Goal: Task Accomplishment & Management: Use online tool/utility

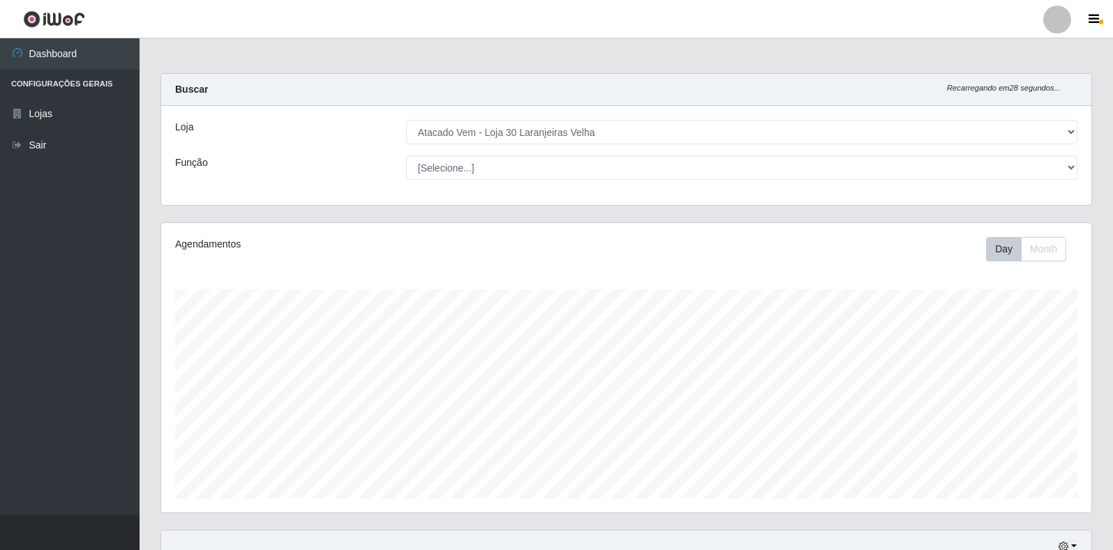
select select "495"
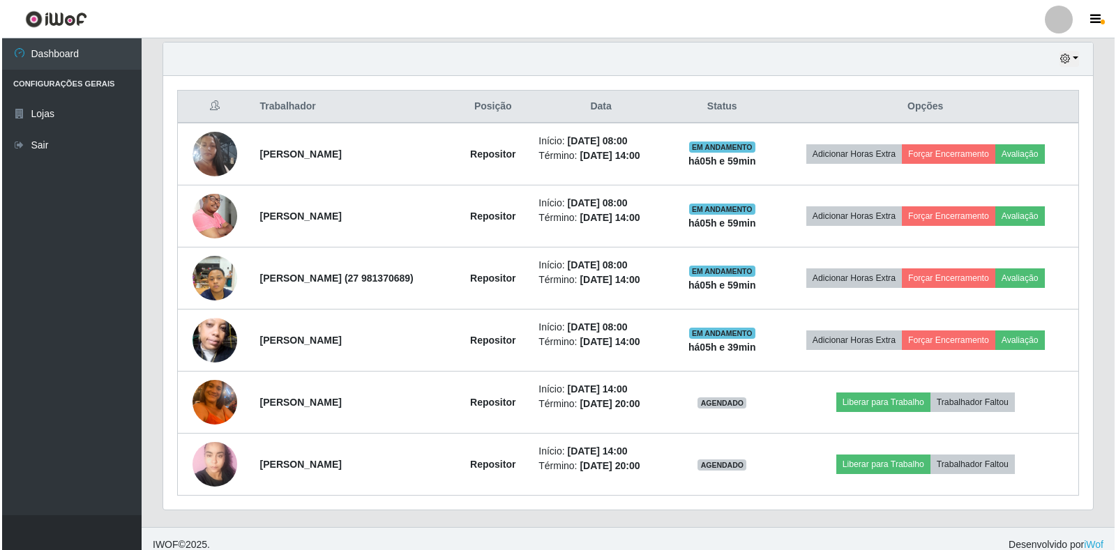
scroll to position [290, 930]
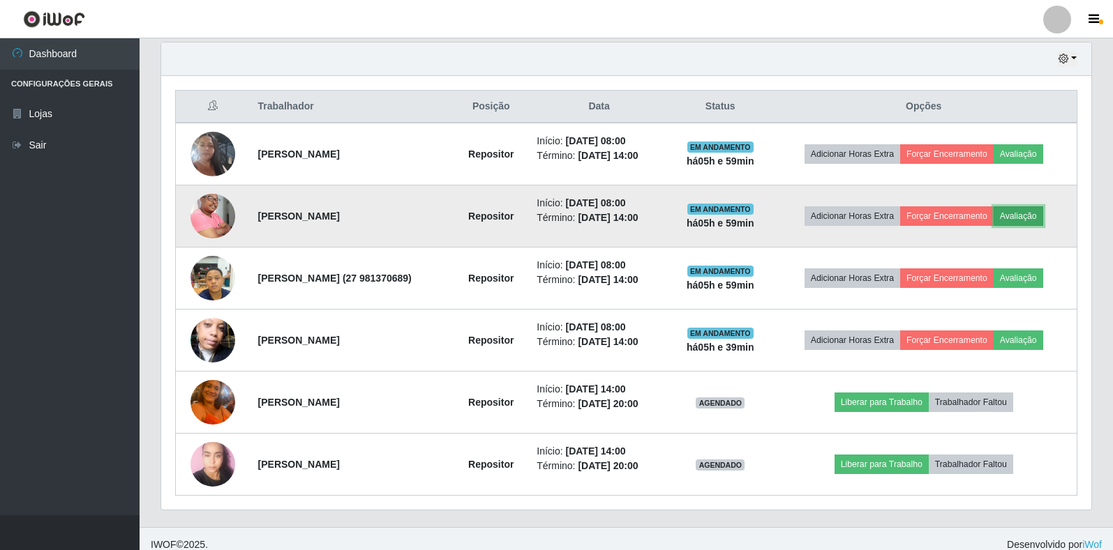
click at [1031, 213] on button "Avaliação" at bounding box center [1019, 217] width 50 height 20
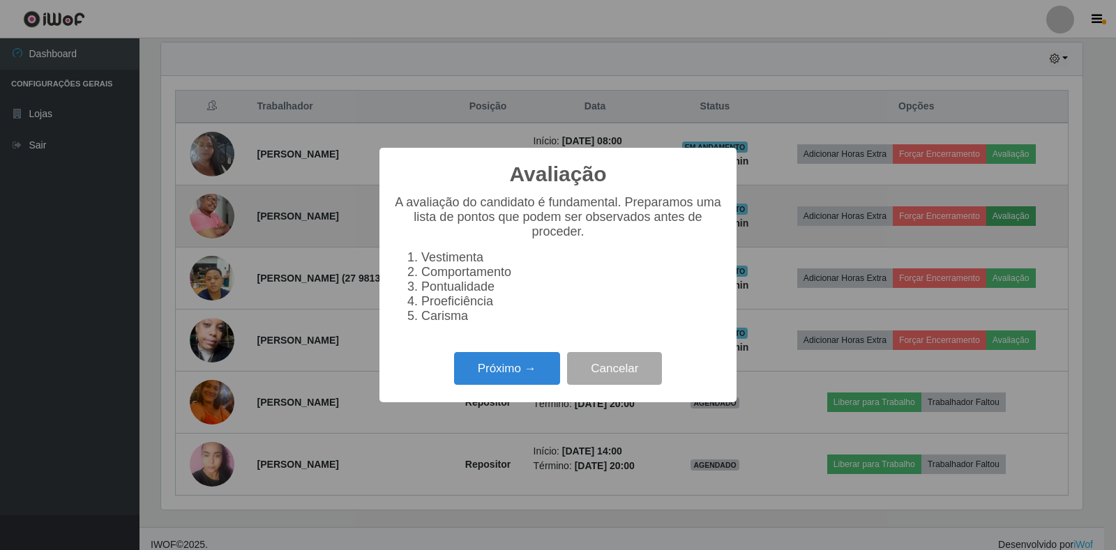
scroll to position [290, 922]
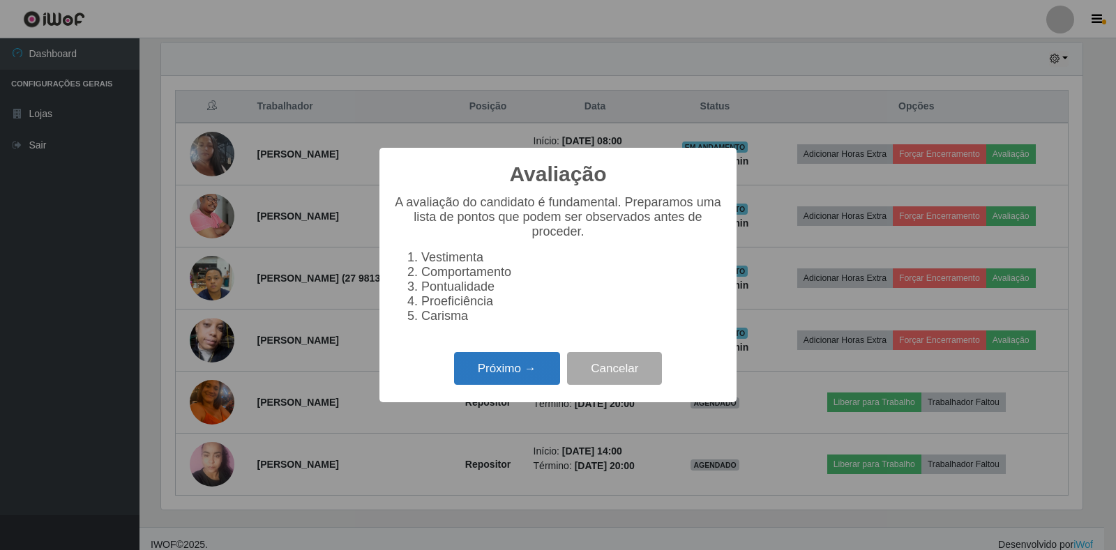
click at [514, 380] on button "Próximo →" at bounding box center [507, 368] width 106 height 33
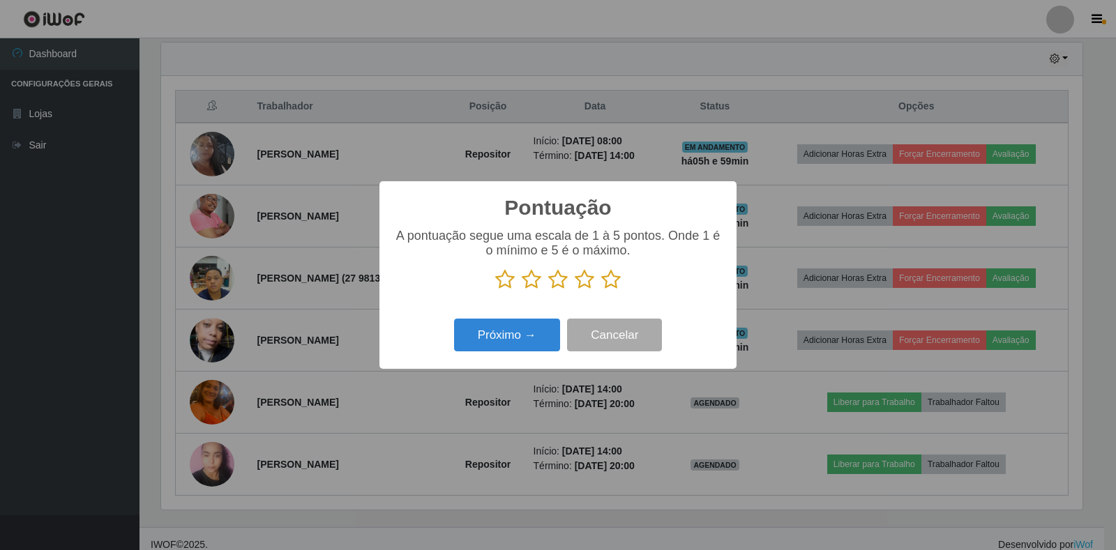
click at [613, 282] on icon at bounding box center [611, 279] width 20 height 21
click at [601, 290] on input "radio" at bounding box center [601, 290] width 0 height 0
click at [525, 340] on button "Próximo →" at bounding box center [507, 335] width 106 height 33
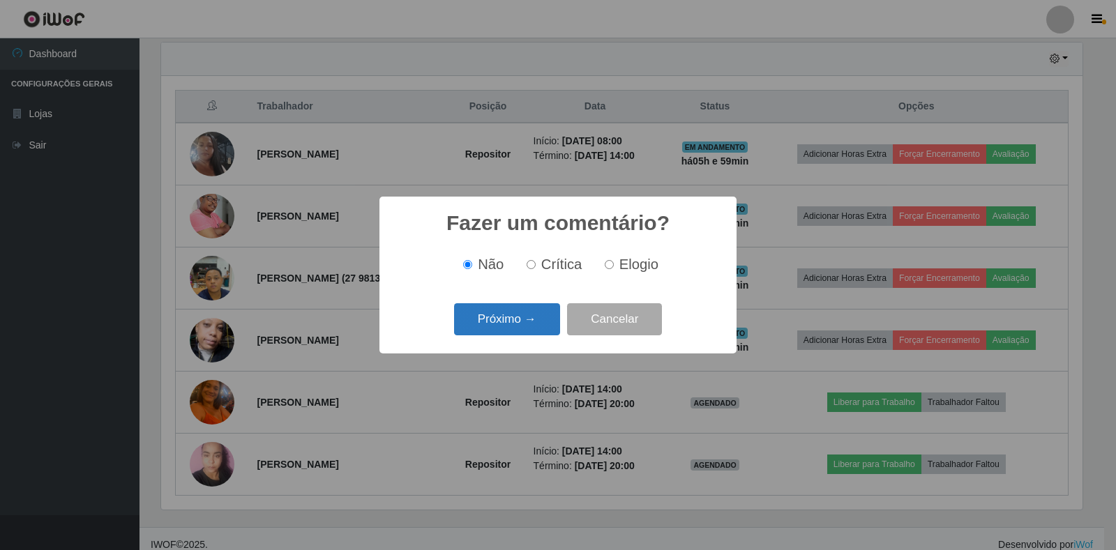
click at [523, 327] on button "Próximo →" at bounding box center [507, 319] width 106 height 33
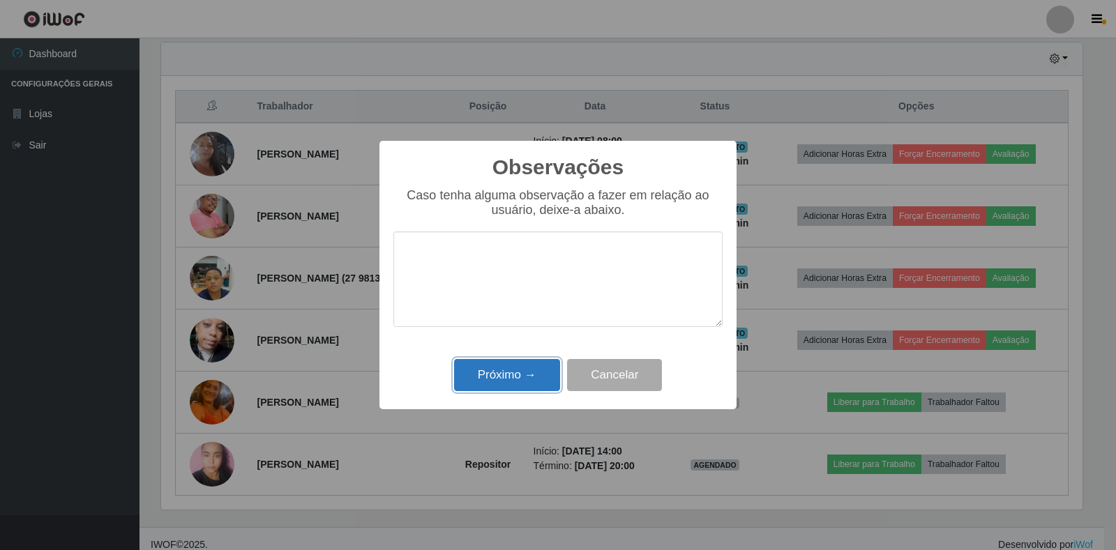
click at [522, 380] on button "Próximo →" at bounding box center [507, 375] width 106 height 33
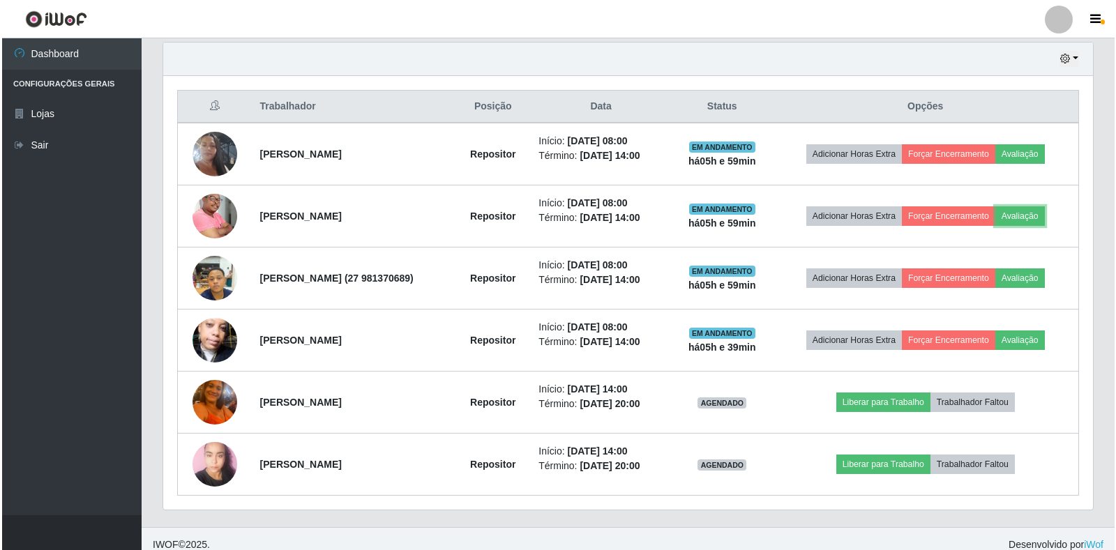
scroll to position [290, 930]
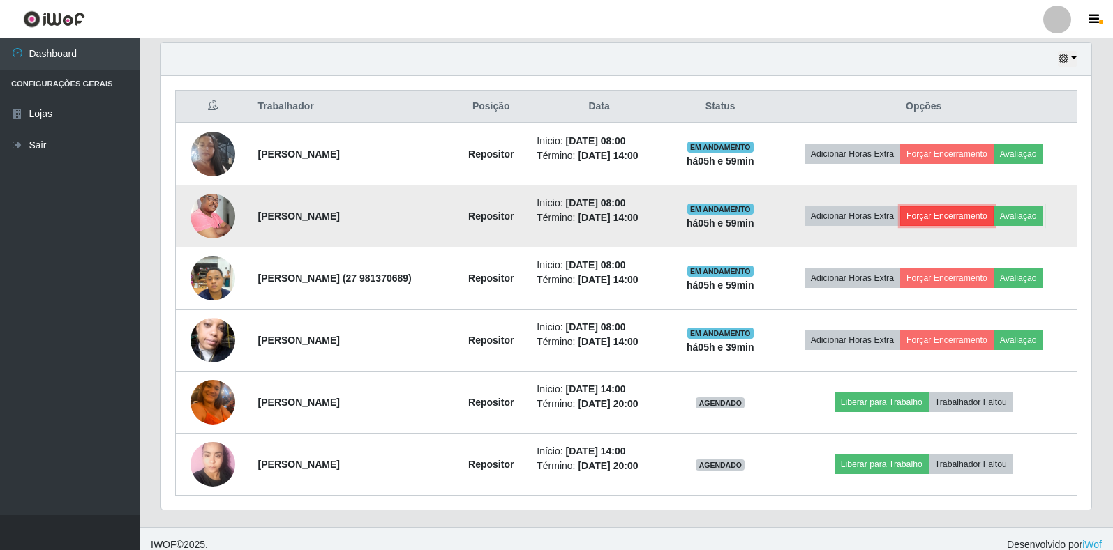
click at [977, 218] on button "Forçar Encerramento" at bounding box center [946, 217] width 93 height 20
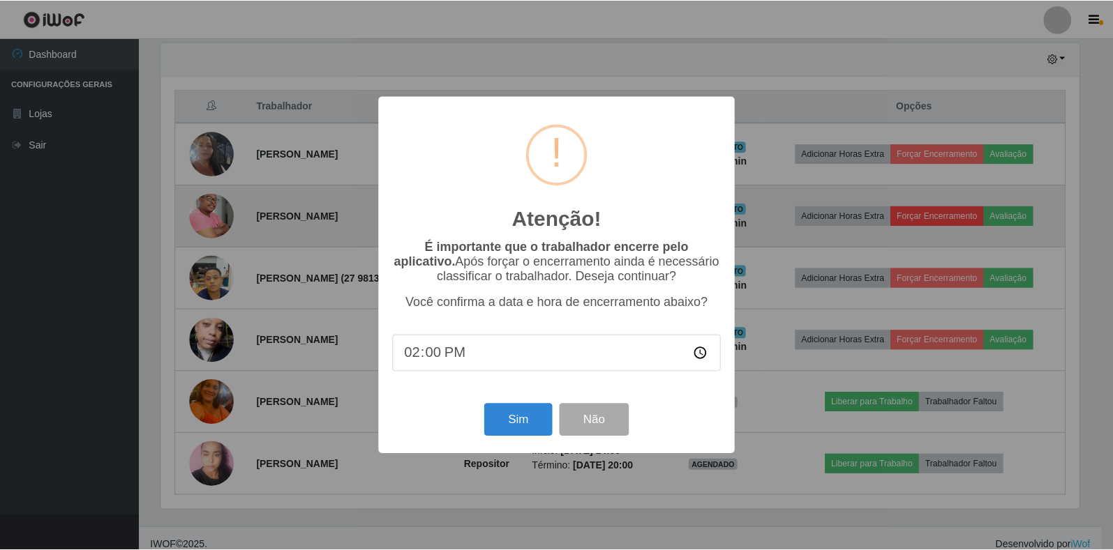
scroll to position [290, 922]
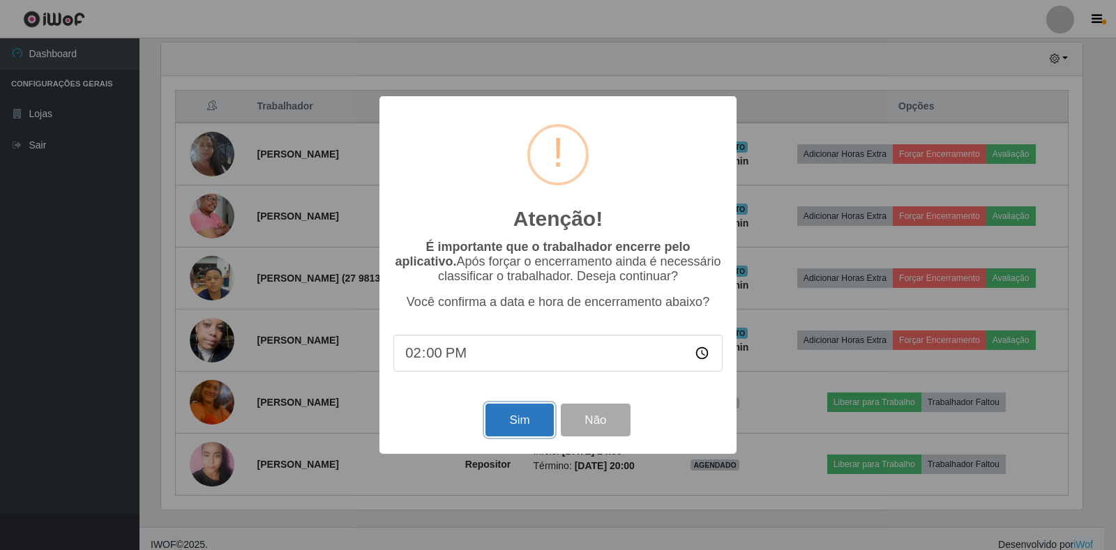
click at [527, 421] on button "Sim" at bounding box center [520, 420] width 68 height 33
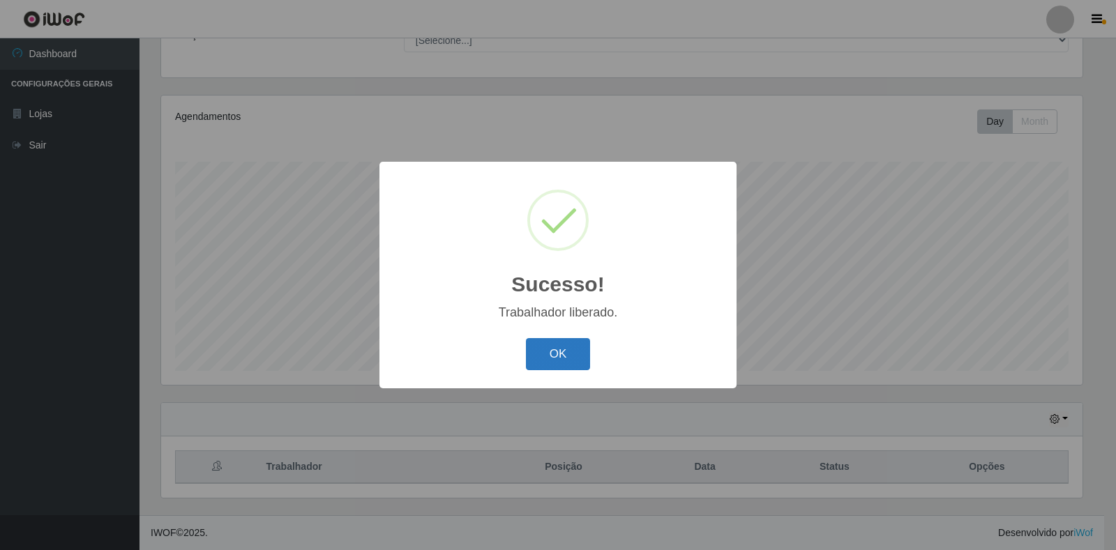
click at [577, 357] on button "OK" at bounding box center [558, 354] width 65 height 33
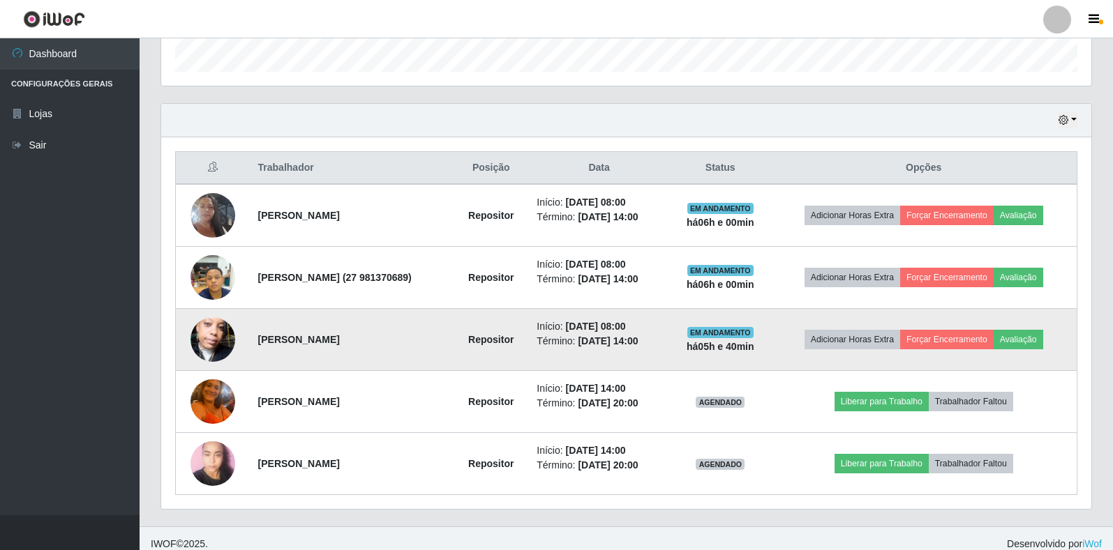
scroll to position [438, 0]
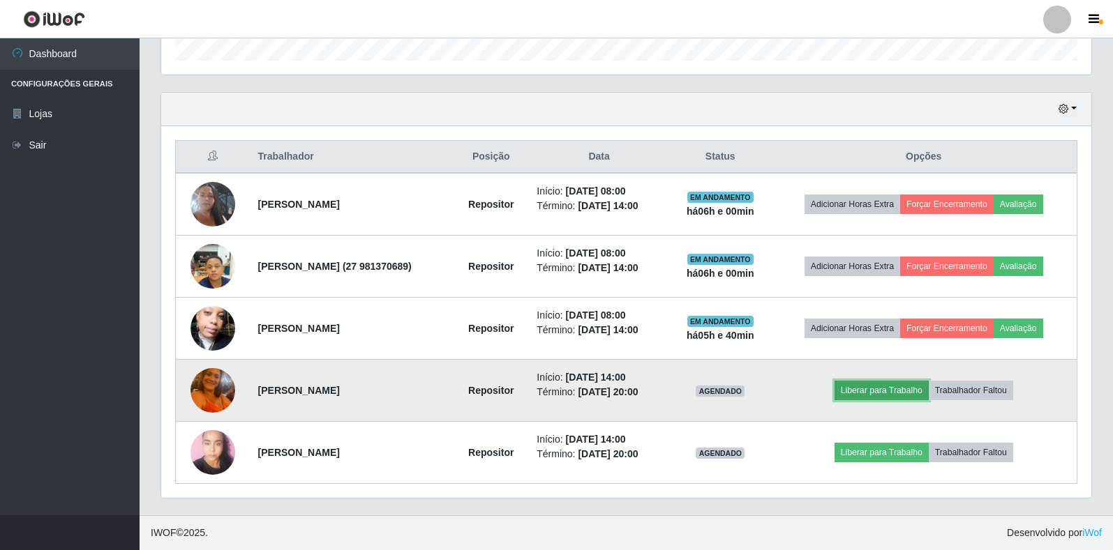
click at [879, 389] on button "Liberar para Trabalho" at bounding box center [881, 391] width 94 height 20
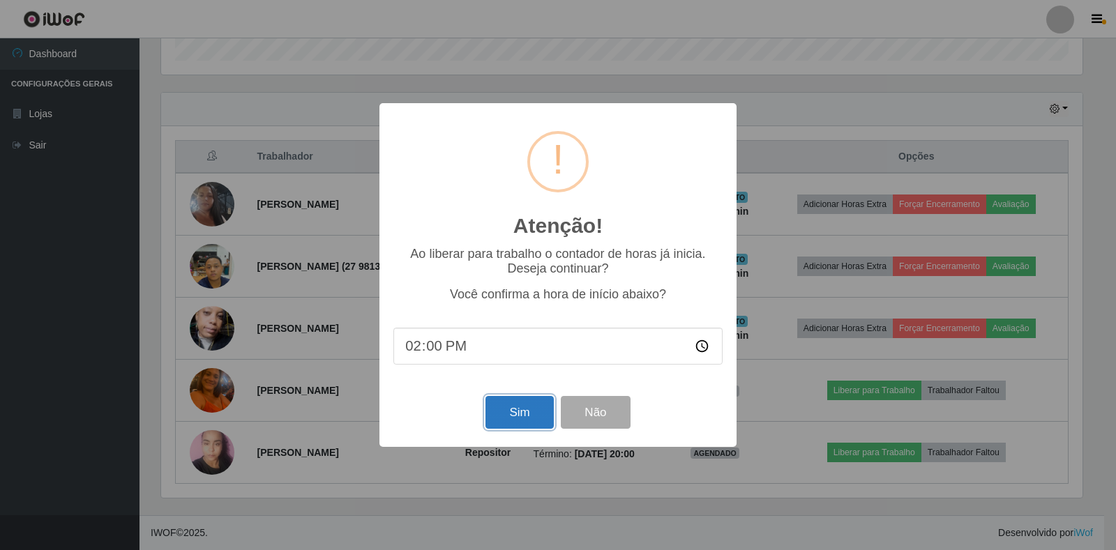
click at [540, 418] on button "Sim" at bounding box center [520, 412] width 68 height 33
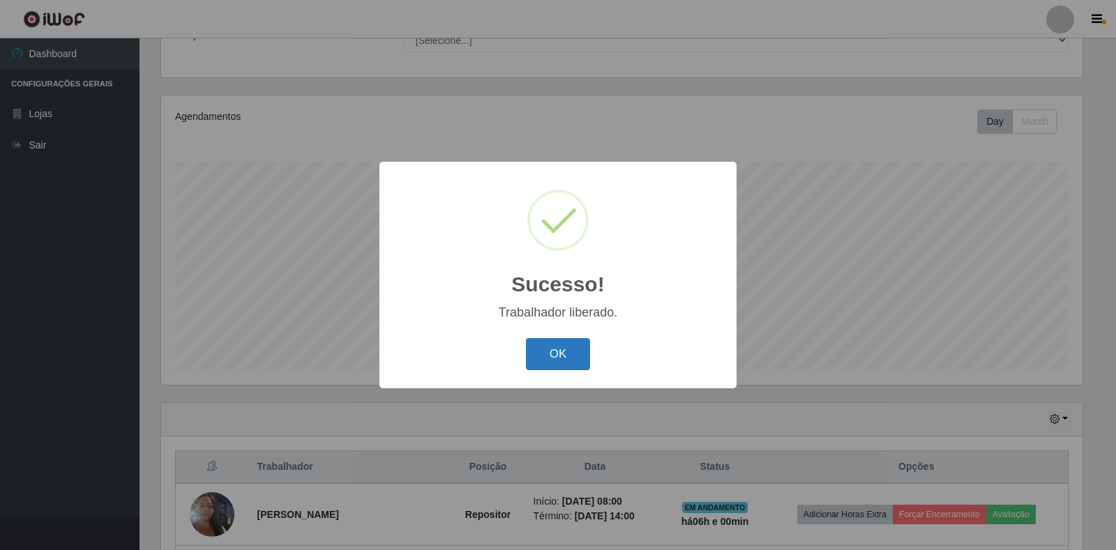
click at [563, 354] on button "OK" at bounding box center [558, 354] width 65 height 33
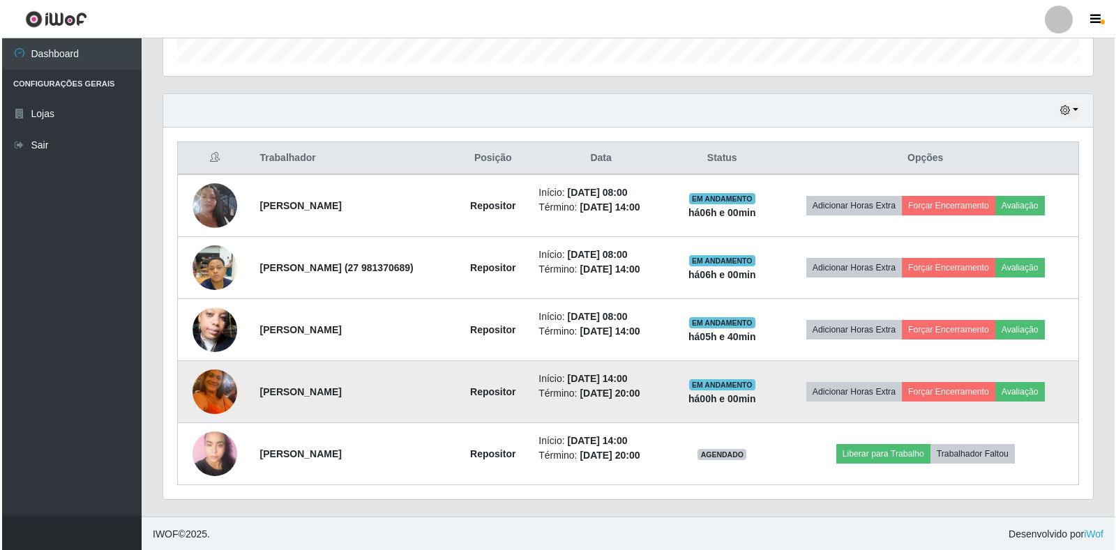
scroll to position [438, 0]
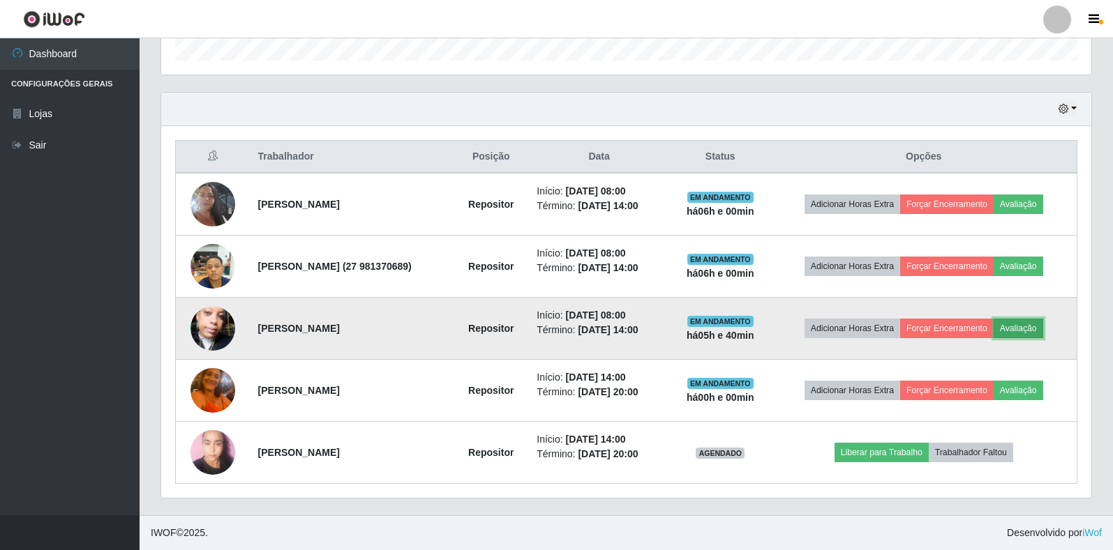
click at [1042, 328] on button "Avaliação" at bounding box center [1019, 329] width 50 height 20
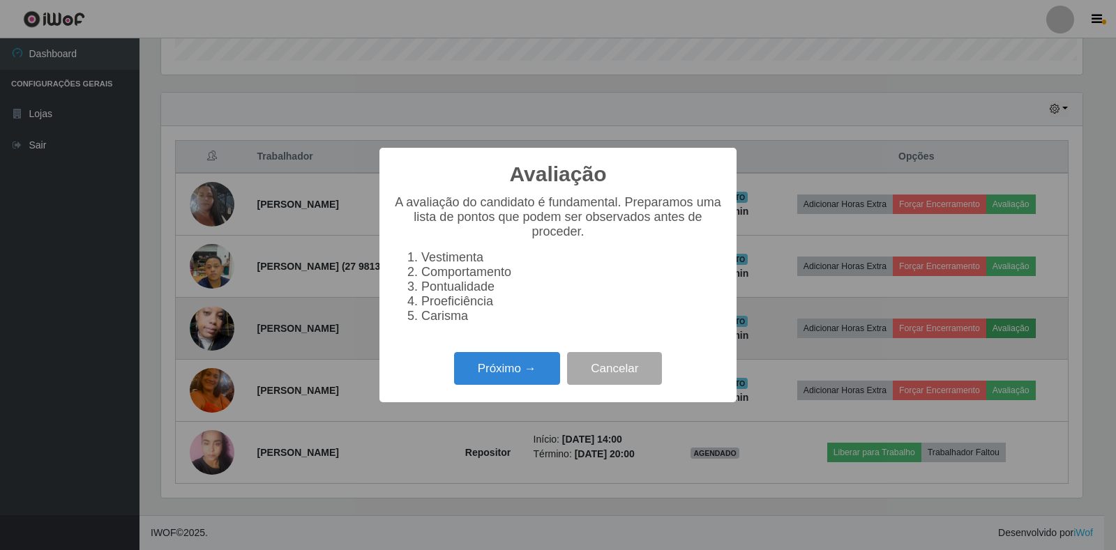
scroll to position [290, 922]
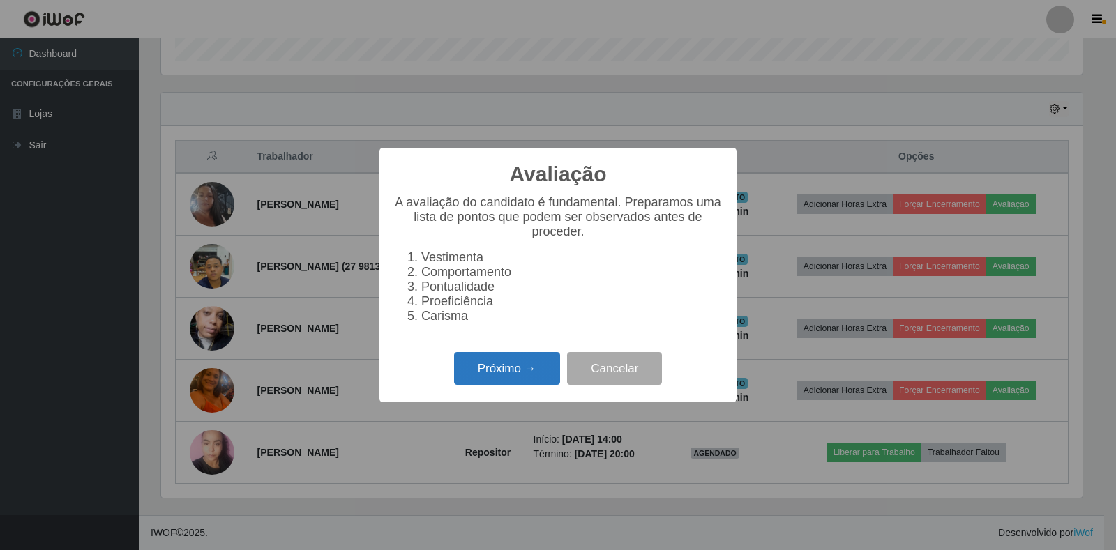
click at [495, 385] on button "Próximo →" at bounding box center [507, 368] width 106 height 33
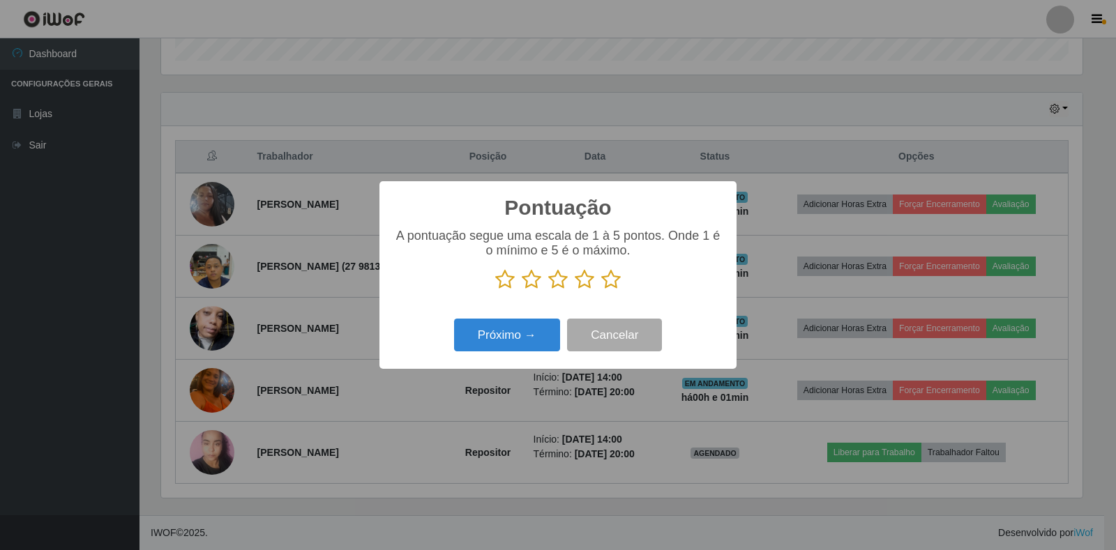
click at [610, 283] on icon at bounding box center [611, 279] width 20 height 21
click at [601, 290] on input "radio" at bounding box center [601, 290] width 0 height 0
click at [527, 344] on button "Próximo →" at bounding box center [507, 335] width 106 height 33
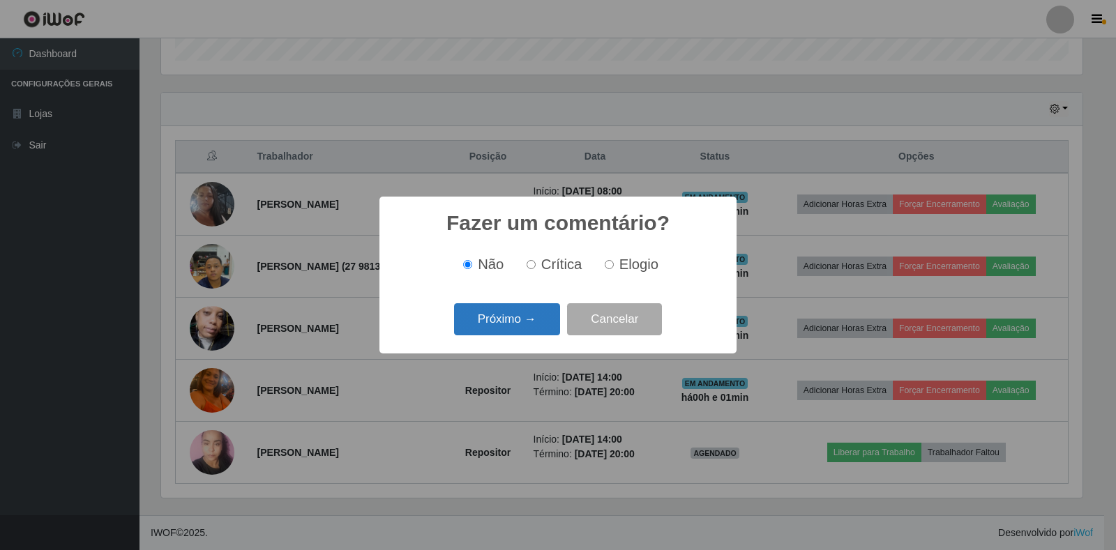
click at [488, 321] on button "Próximo →" at bounding box center [507, 319] width 106 height 33
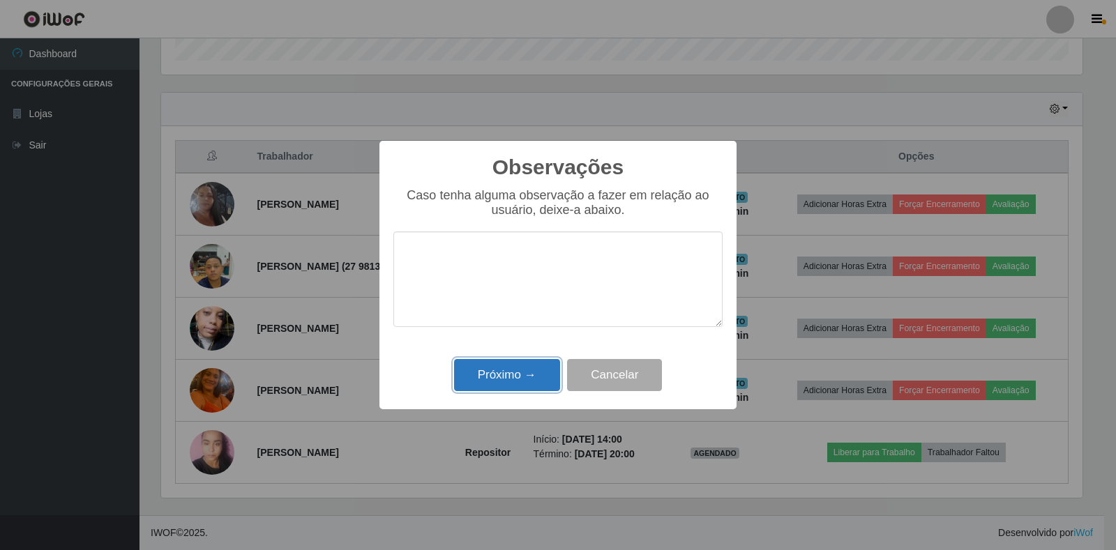
click at [502, 376] on button "Próximo →" at bounding box center [507, 375] width 106 height 33
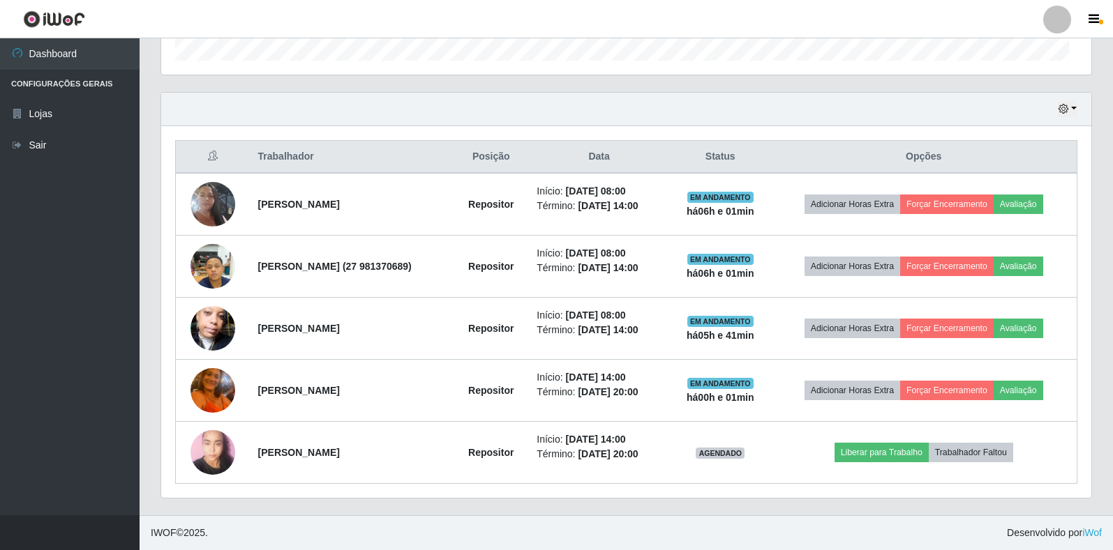
scroll to position [290, 930]
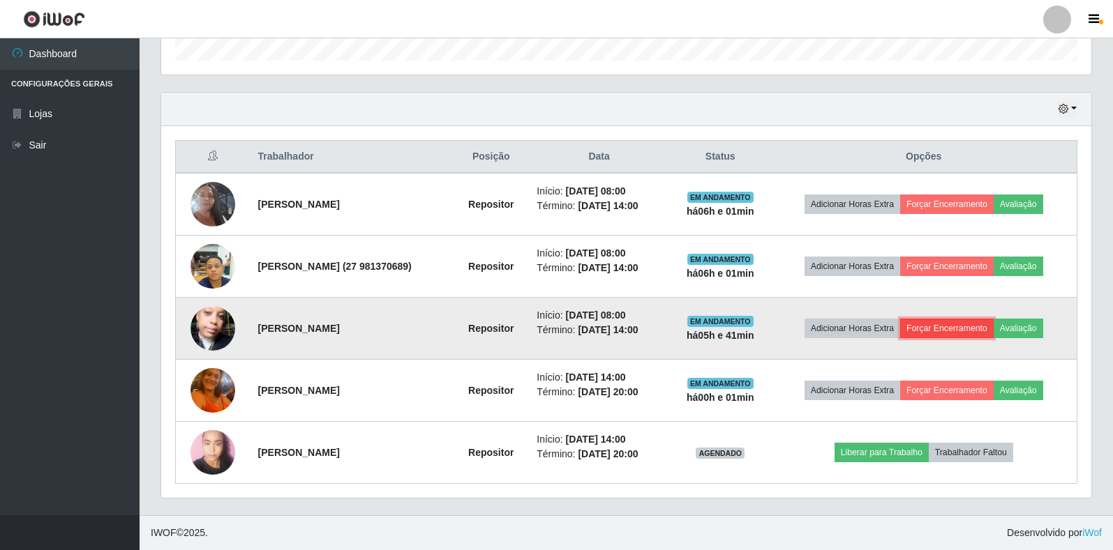
click at [954, 328] on button "Forçar Encerramento" at bounding box center [946, 329] width 93 height 20
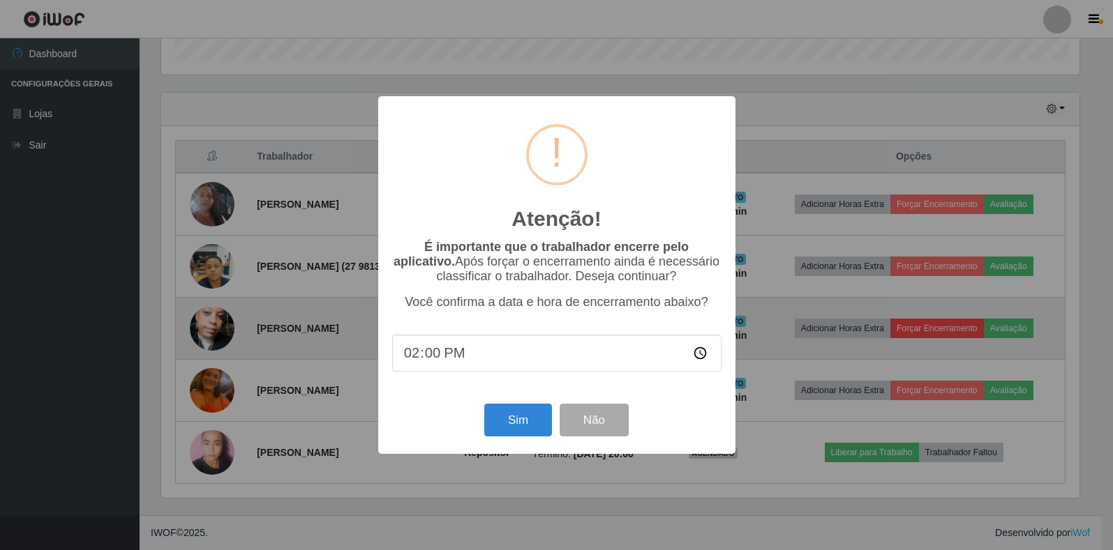
scroll to position [290, 922]
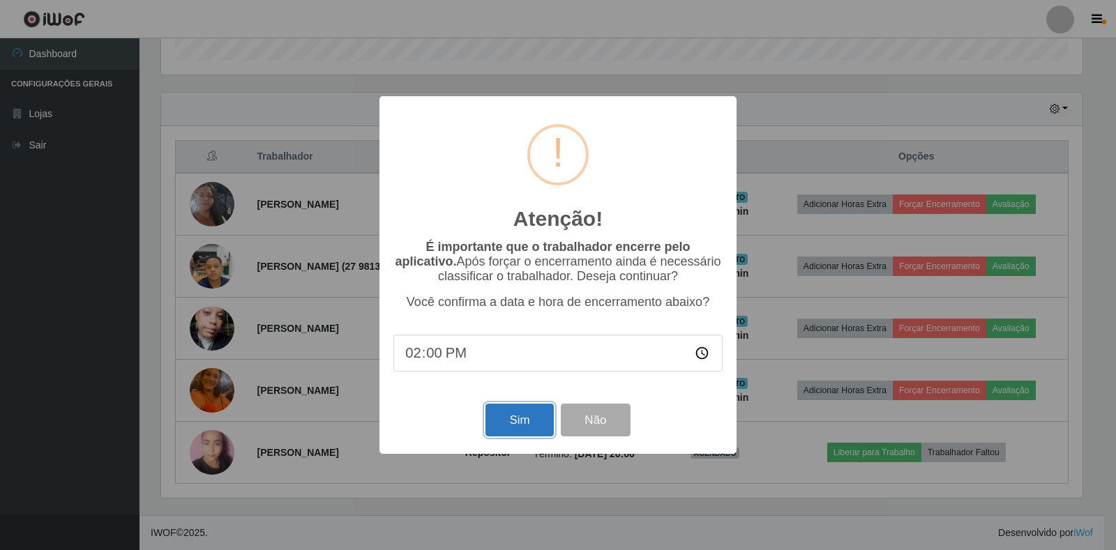
click at [511, 427] on button "Sim" at bounding box center [520, 420] width 68 height 33
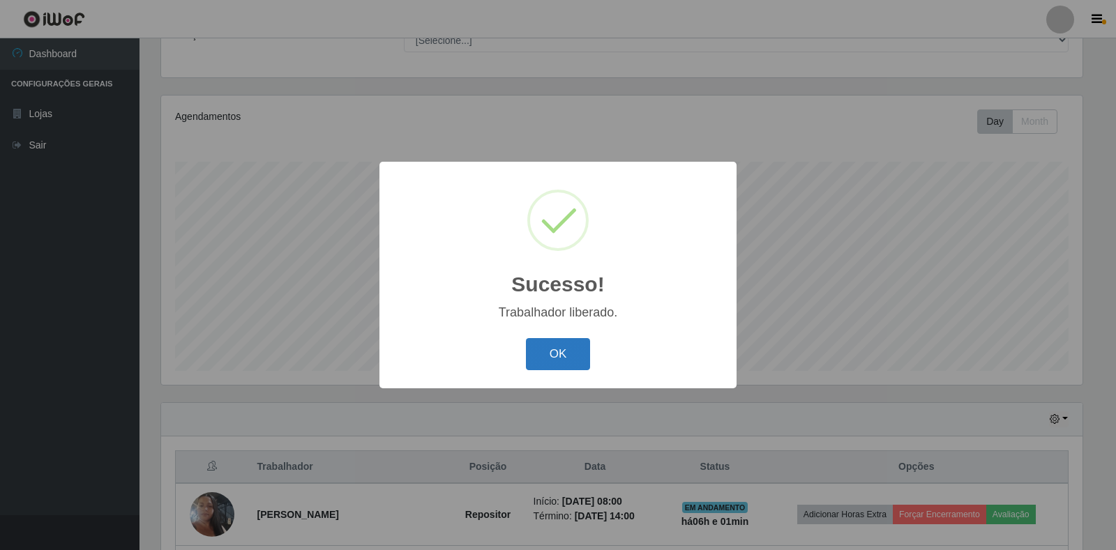
click at [569, 354] on button "OK" at bounding box center [558, 354] width 65 height 33
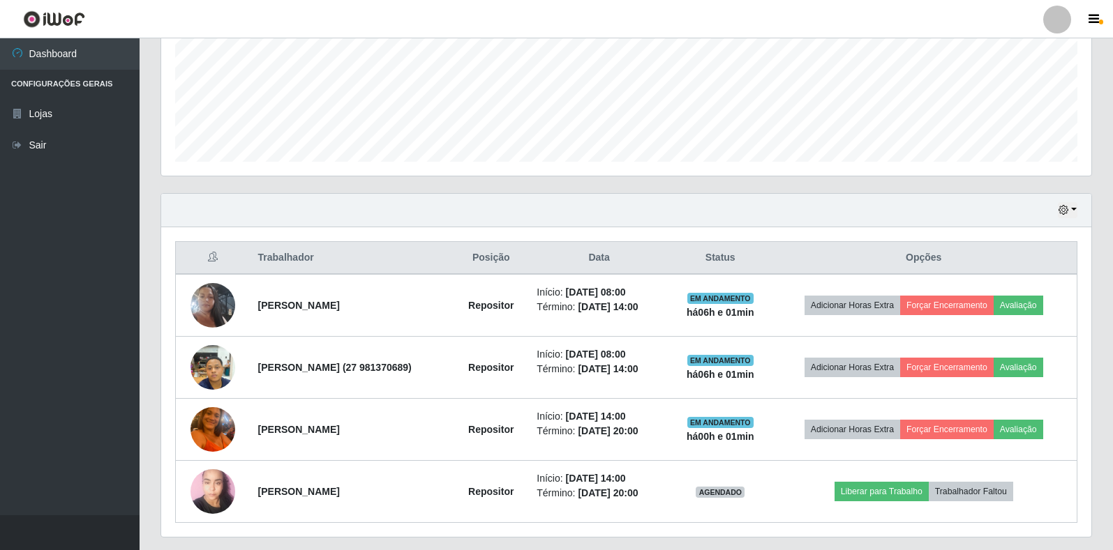
scroll to position [376, 0]
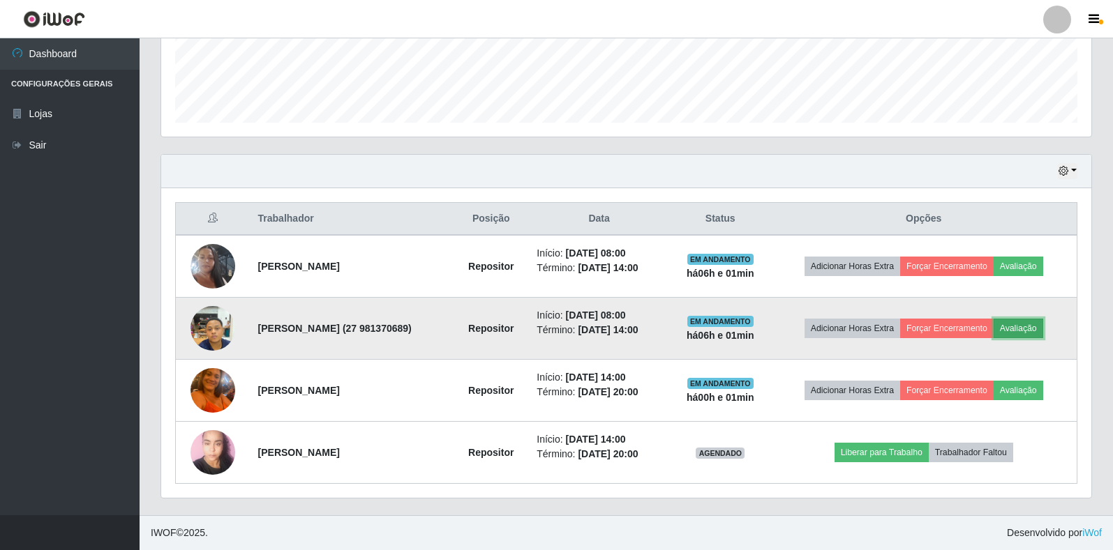
click at [1023, 331] on button "Avaliação" at bounding box center [1019, 329] width 50 height 20
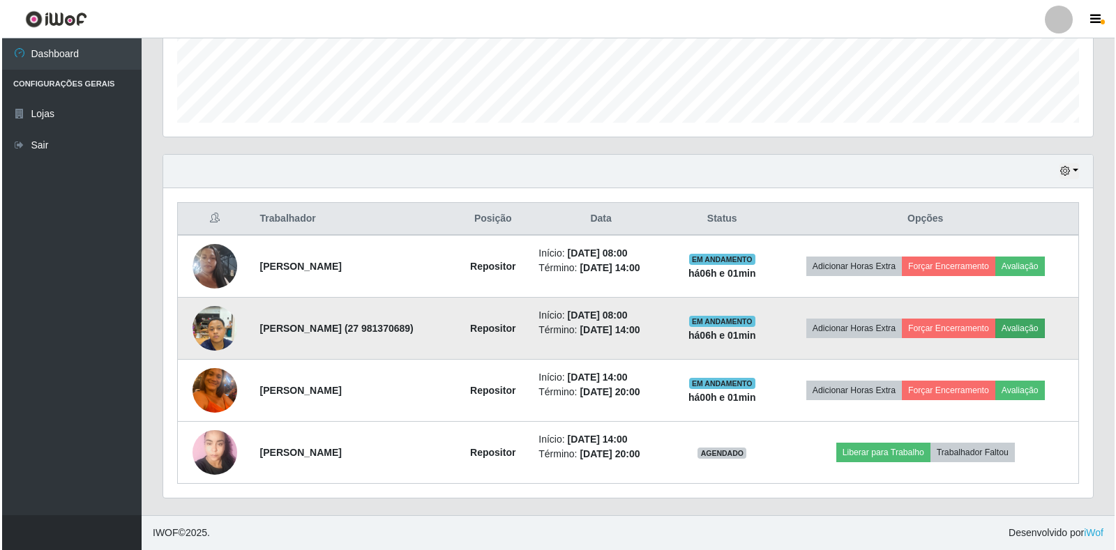
scroll to position [290, 922]
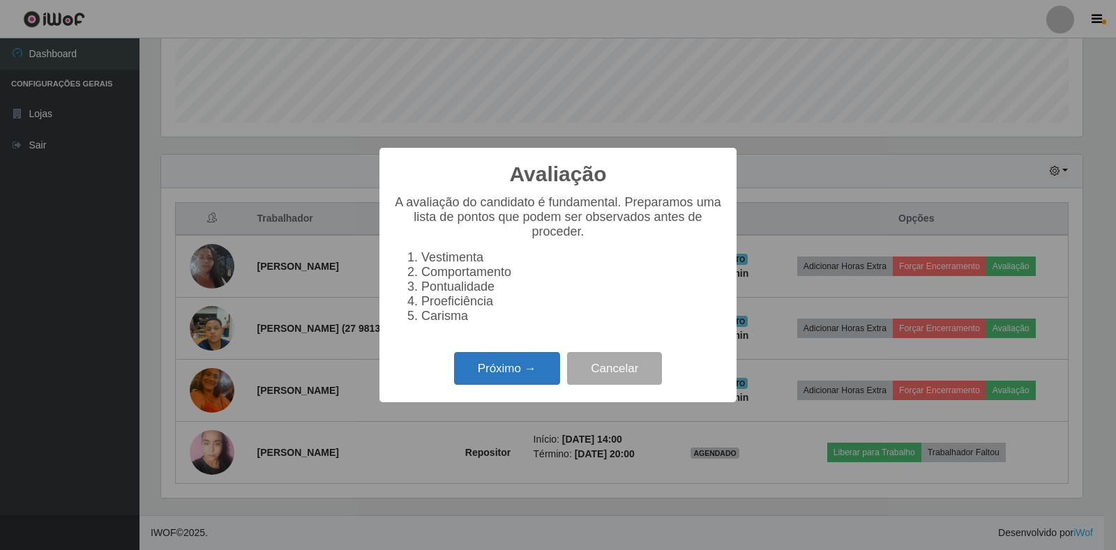
click at [494, 370] on button "Próximo →" at bounding box center [507, 368] width 106 height 33
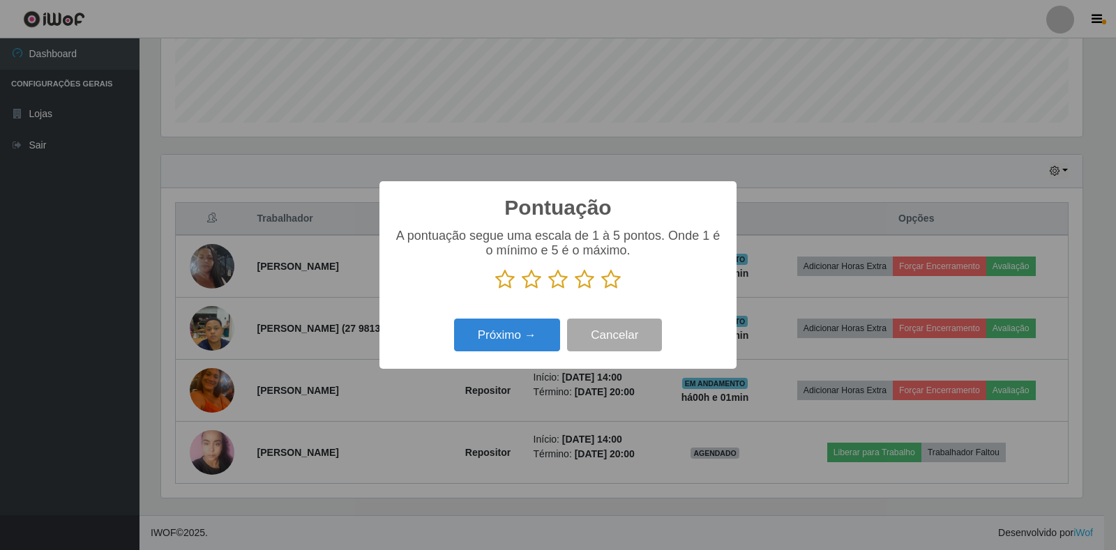
click at [607, 285] on icon at bounding box center [611, 279] width 20 height 21
click at [601, 290] on input "radio" at bounding box center [601, 290] width 0 height 0
click at [527, 337] on button "Próximo →" at bounding box center [507, 335] width 106 height 33
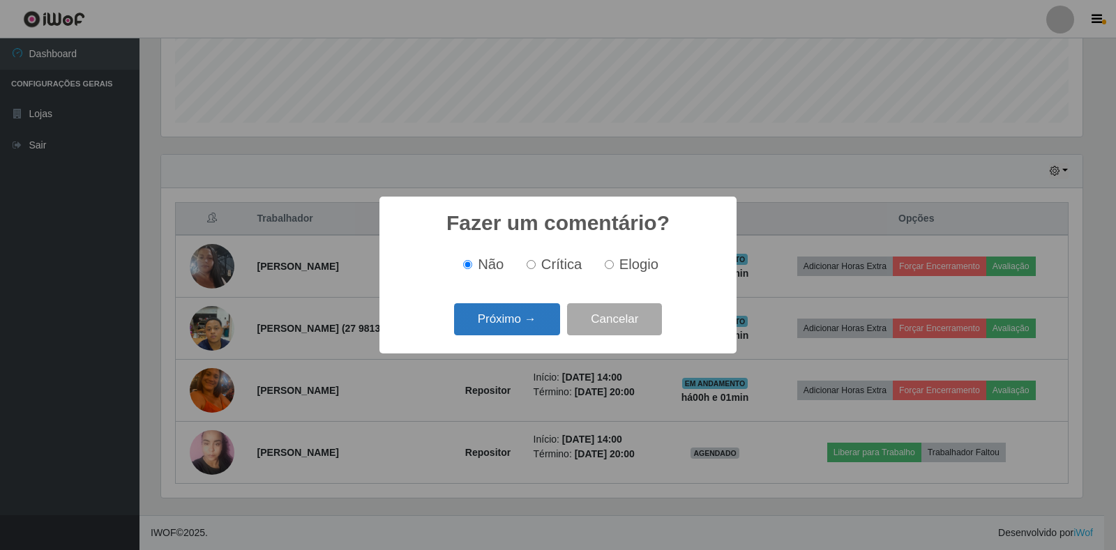
click at [525, 328] on button "Próximo →" at bounding box center [507, 319] width 106 height 33
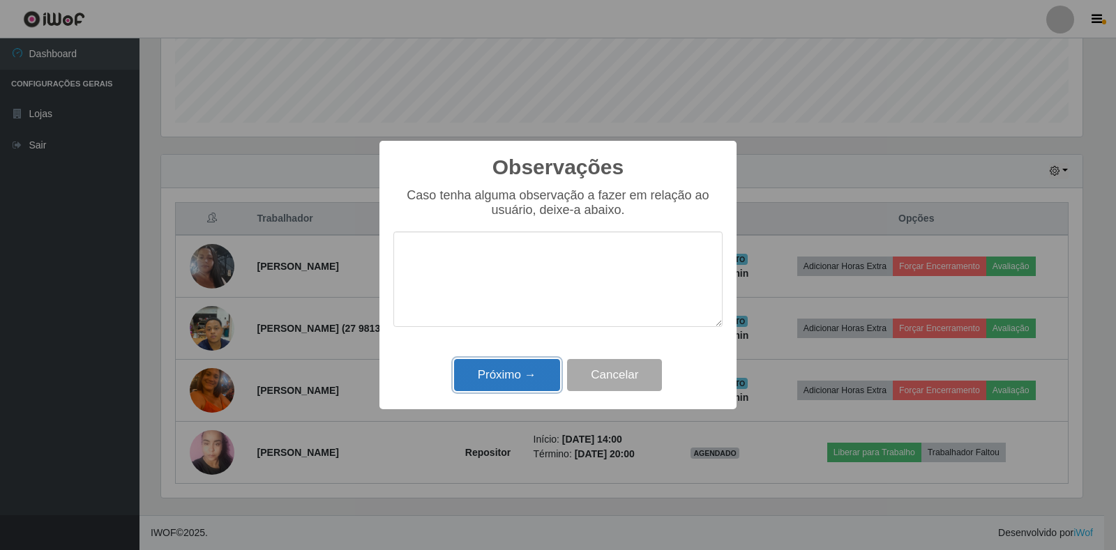
click at [525, 378] on button "Próximo →" at bounding box center [507, 375] width 106 height 33
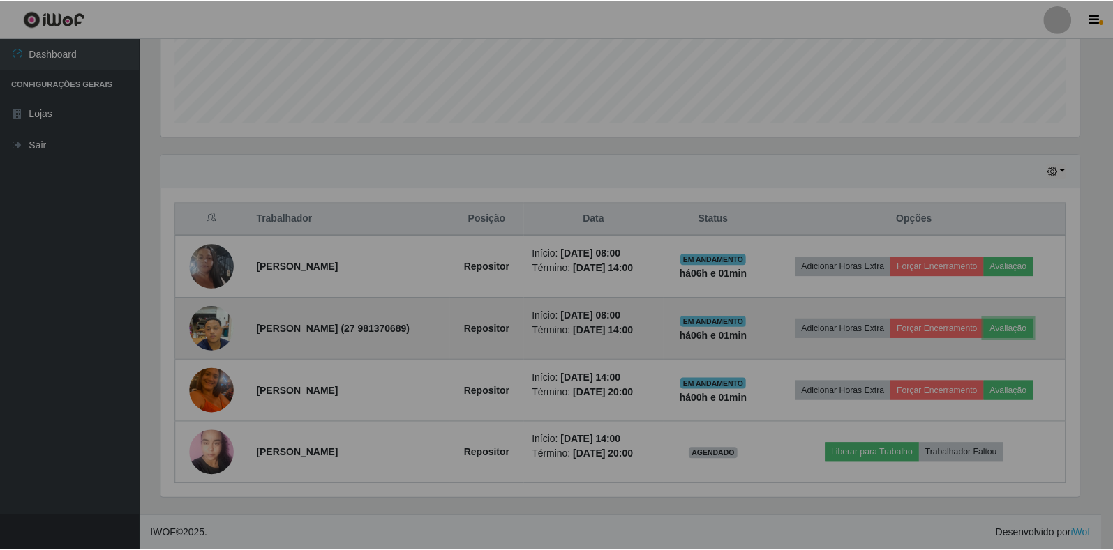
scroll to position [290, 930]
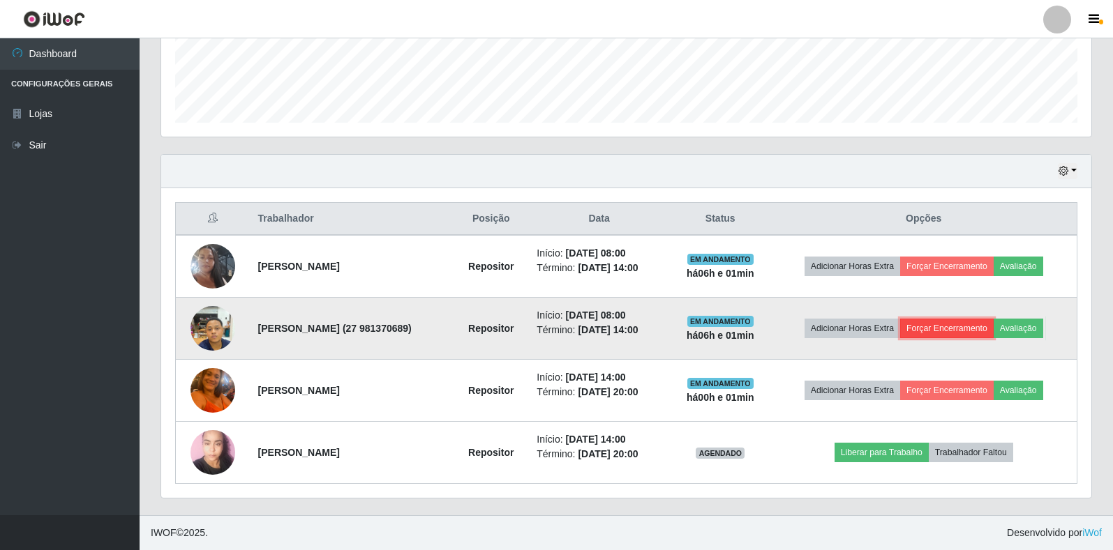
click at [954, 331] on button "Forçar Encerramento" at bounding box center [946, 329] width 93 height 20
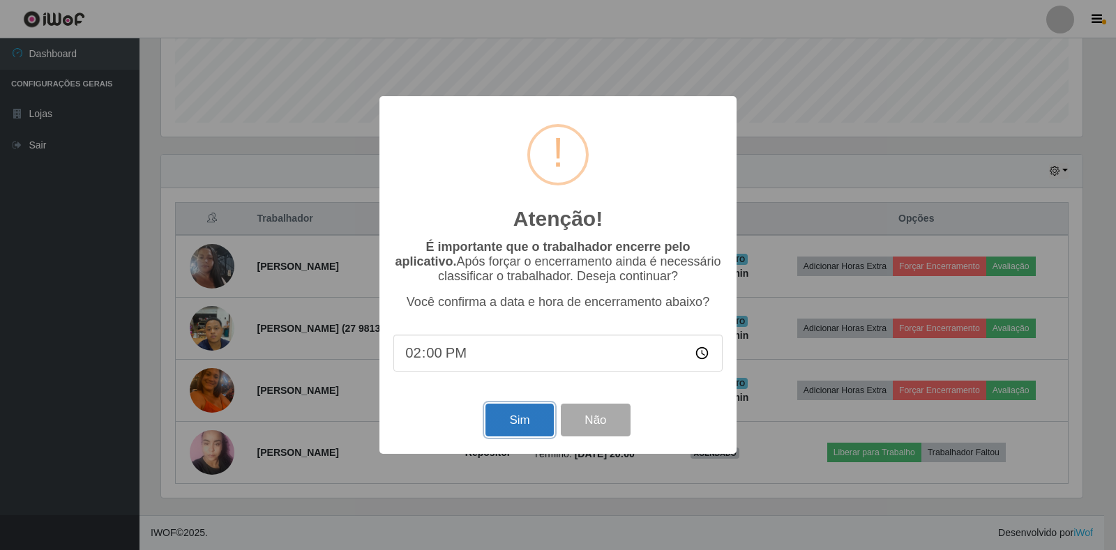
click at [520, 419] on button "Sim" at bounding box center [520, 420] width 68 height 33
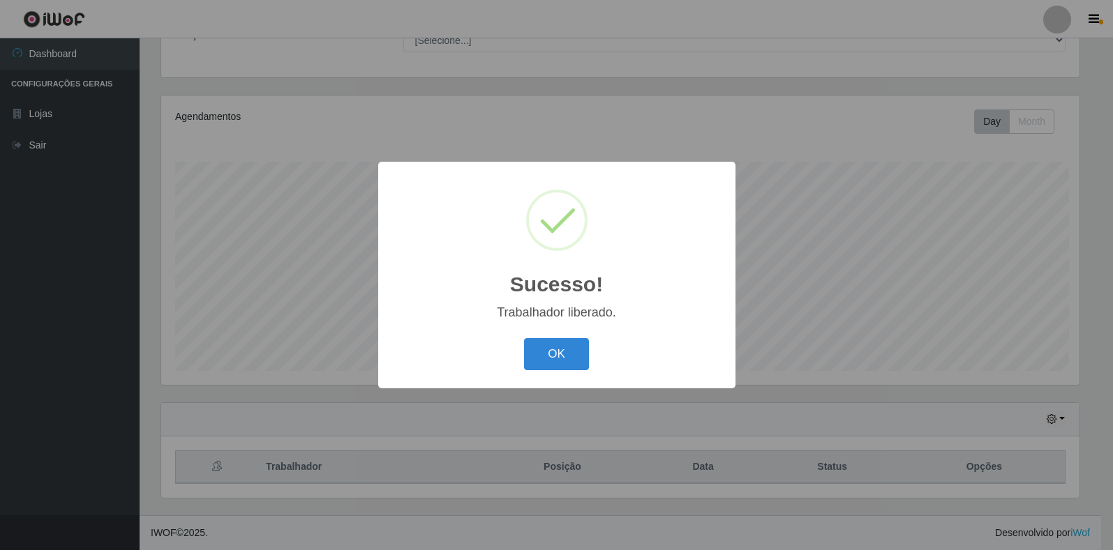
scroll to position [0, 0]
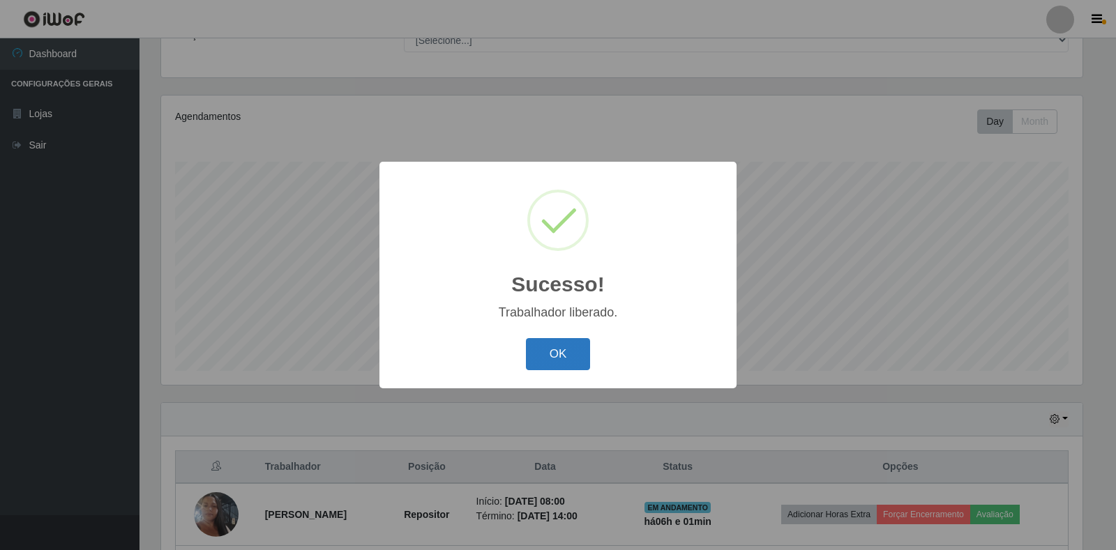
click at [541, 353] on button "OK" at bounding box center [558, 354] width 65 height 33
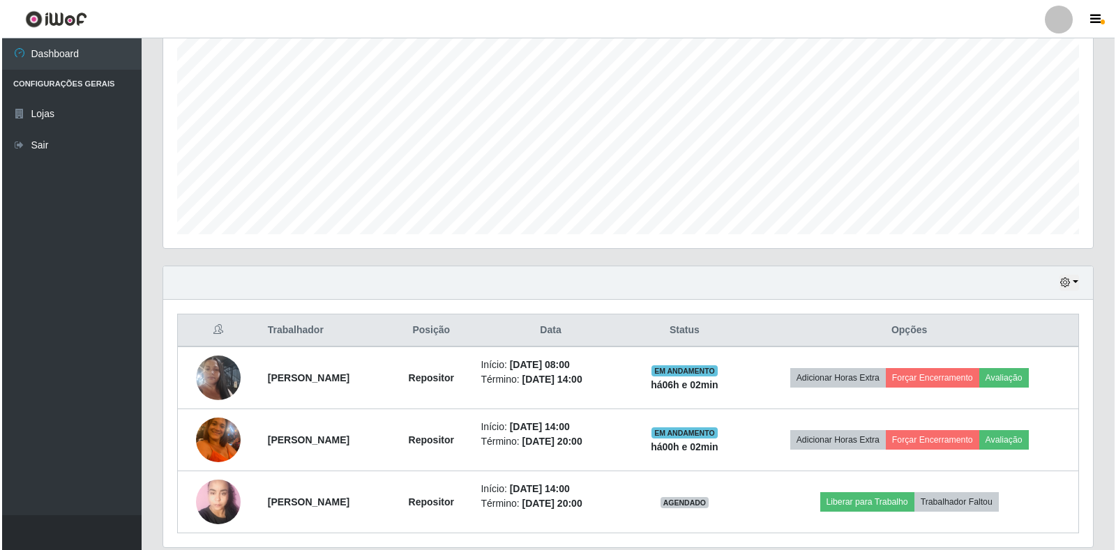
scroll to position [267, 0]
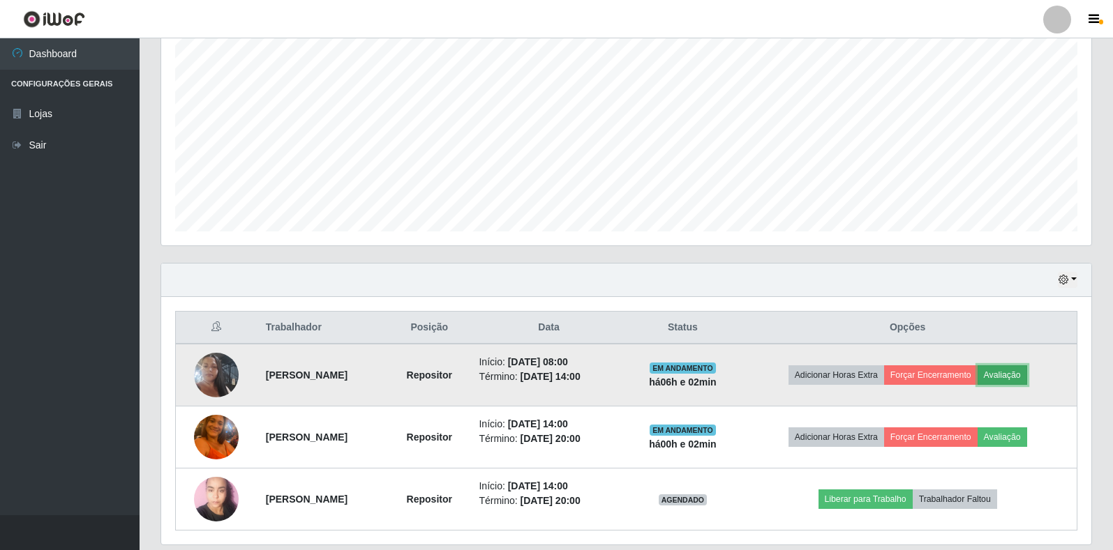
click at [1022, 380] on button "Avaliação" at bounding box center [1002, 376] width 50 height 20
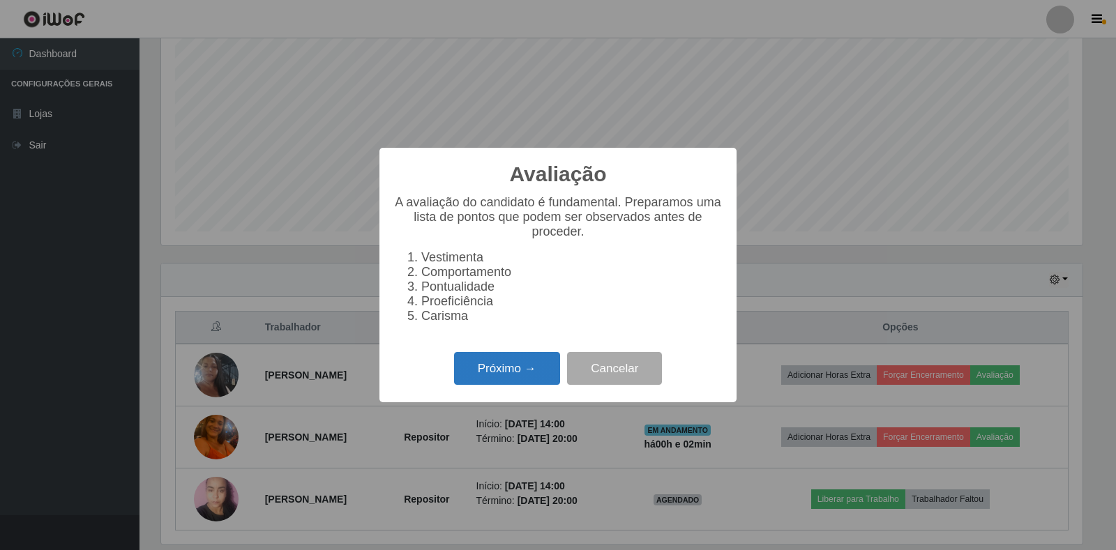
click at [532, 368] on button "Próximo →" at bounding box center [507, 368] width 106 height 33
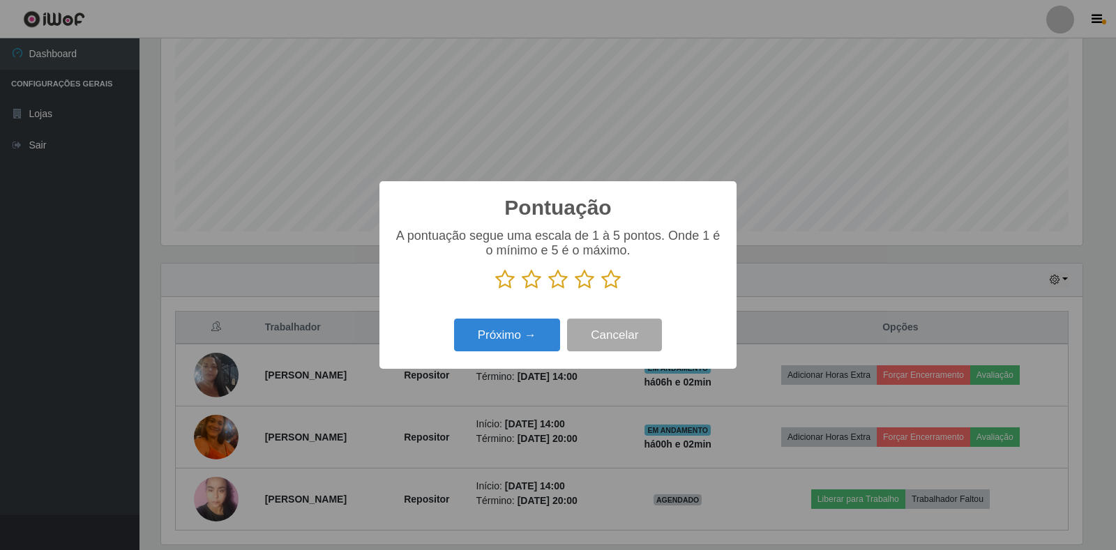
scroll to position [697402, 696769]
click at [613, 278] on icon at bounding box center [611, 279] width 20 height 21
click at [601, 290] on input "radio" at bounding box center [601, 290] width 0 height 0
click at [545, 331] on button "Próximo →" at bounding box center [507, 335] width 106 height 33
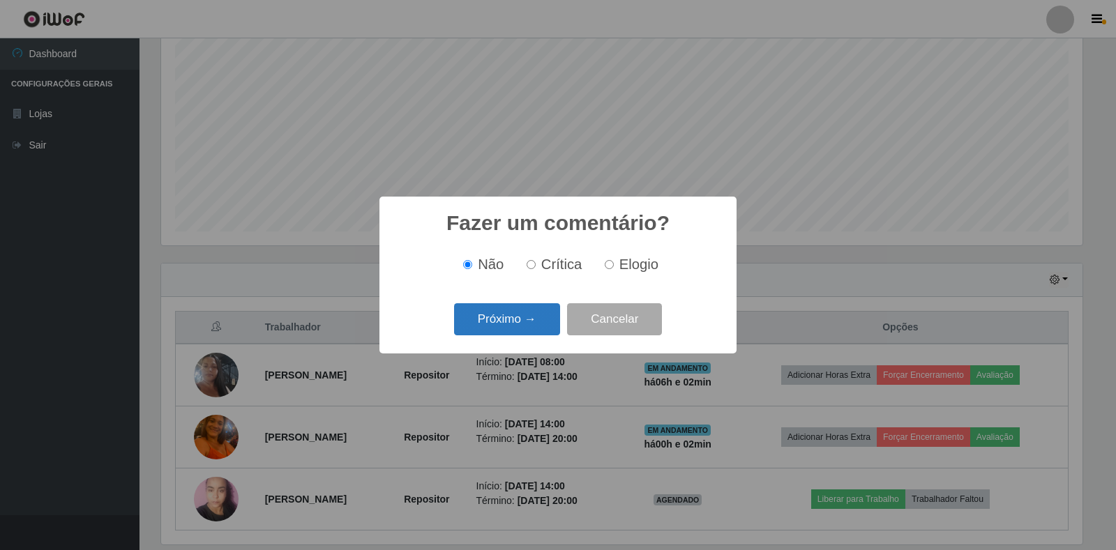
click at [519, 324] on button "Próximo →" at bounding box center [507, 319] width 106 height 33
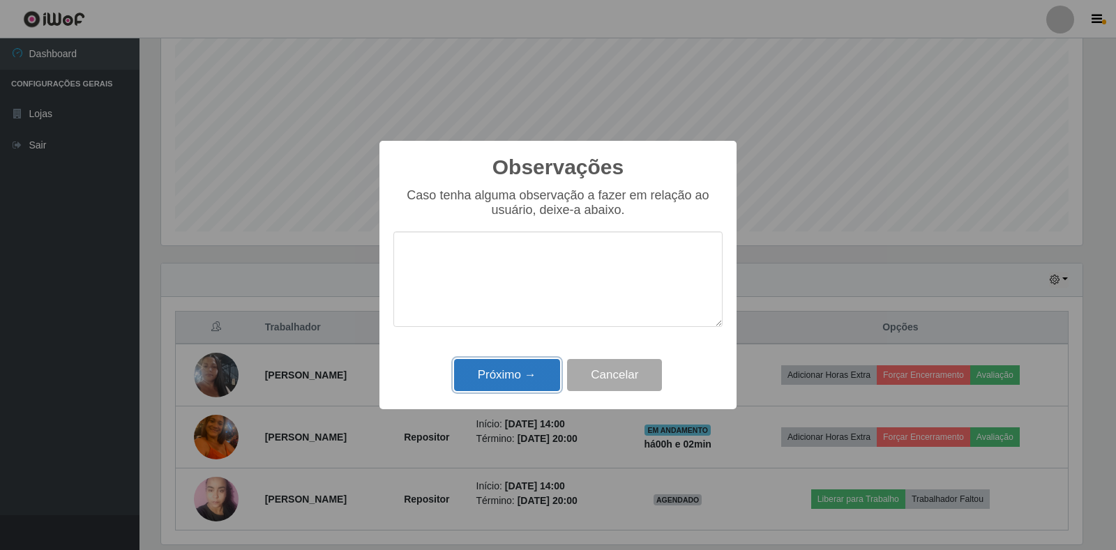
click at [534, 369] on button "Próximo →" at bounding box center [507, 375] width 106 height 33
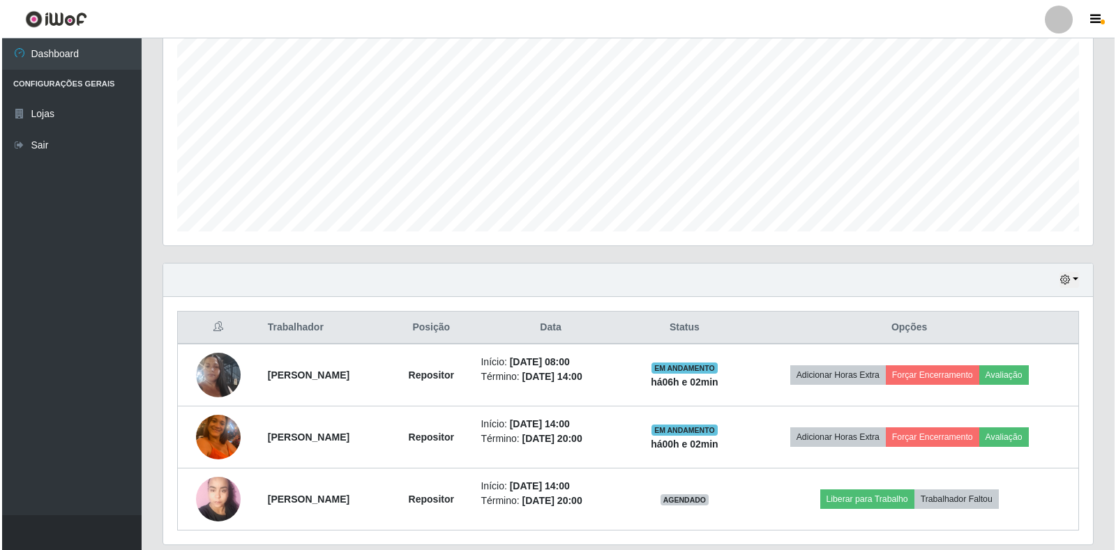
scroll to position [290, 930]
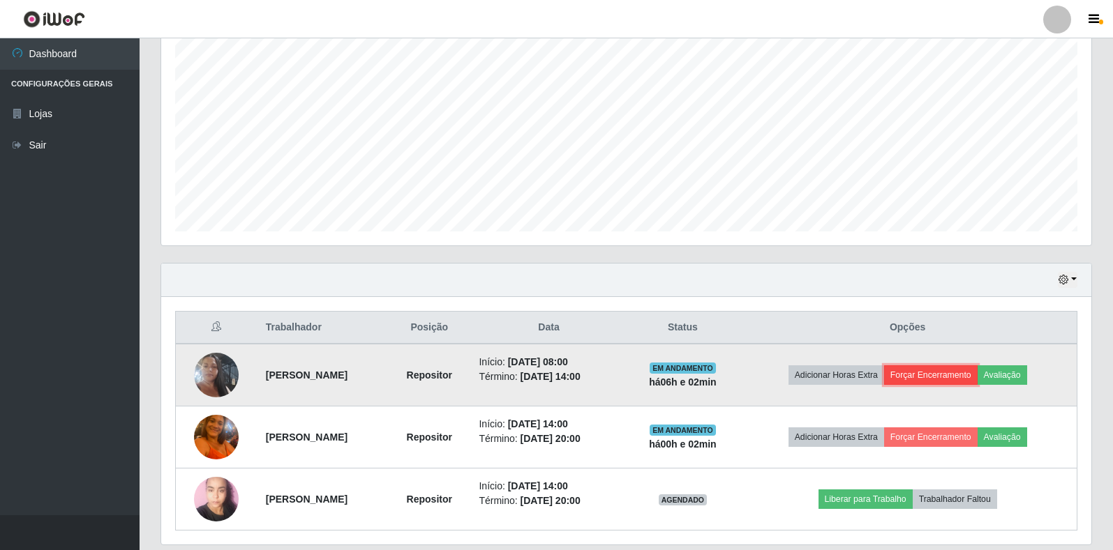
click at [940, 372] on button "Forçar Encerramento" at bounding box center [930, 376] width 93 height 20
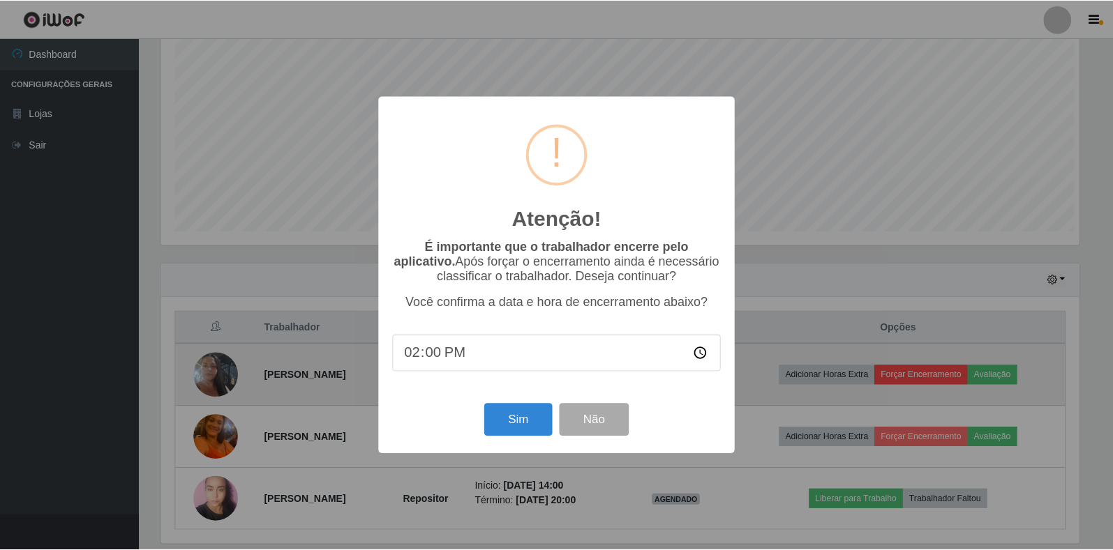
scroll to position [290, 922]
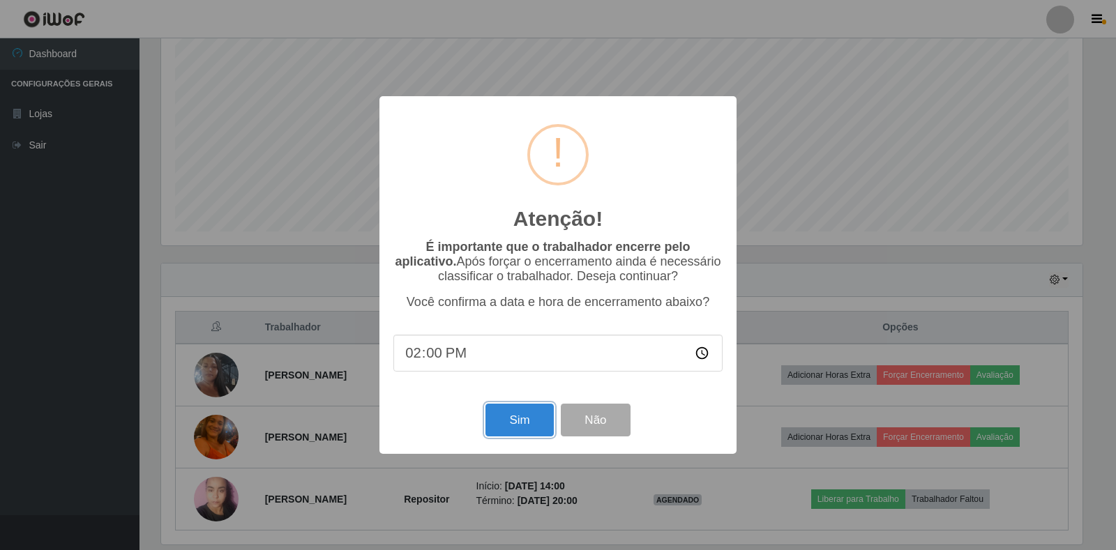
click at [516, 418] on button "Sim" at bounding box center [520, 420] width 68 height 33
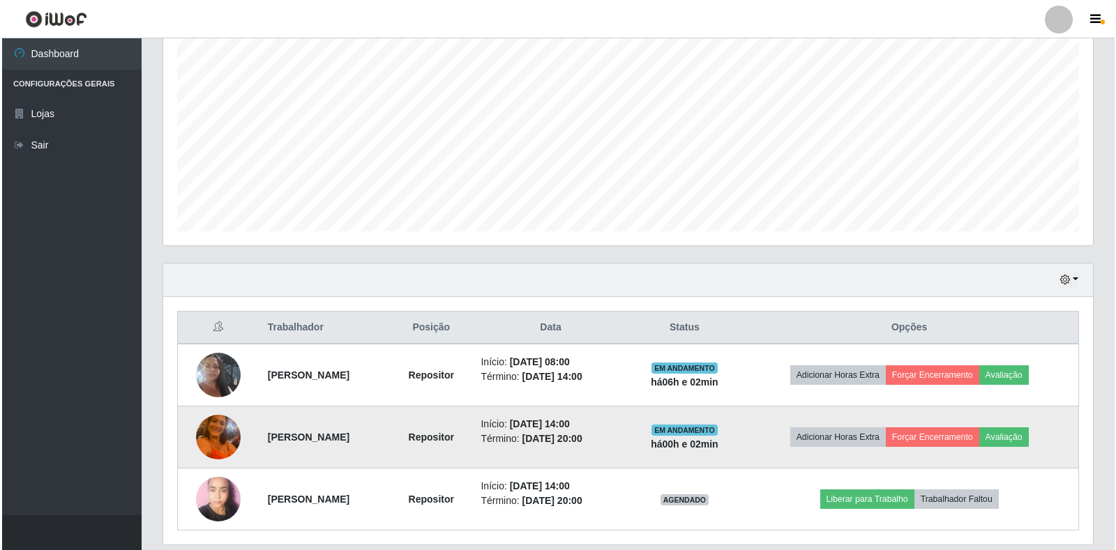
scroll to position [128, 0]
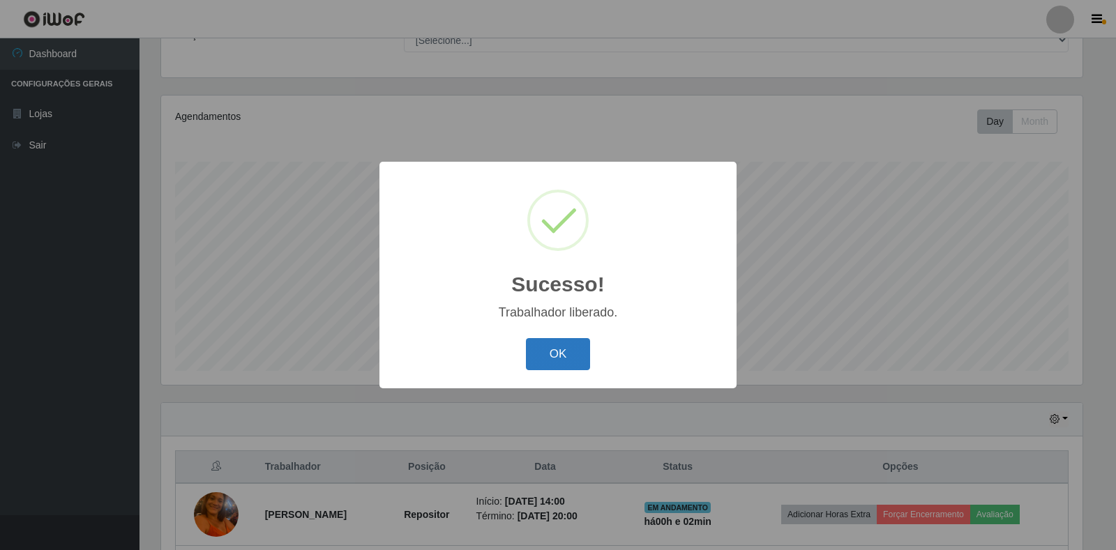
click at [558, 357] on button "OK" at bounding box center [558, 354] width 65 height 33
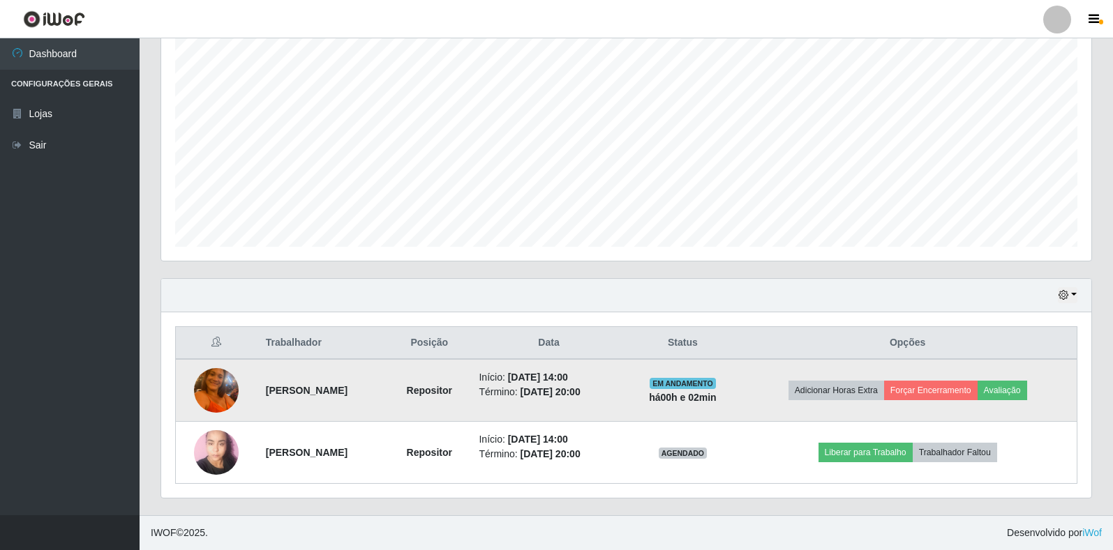
click at [205, 398] on img at bounding box center [216, 390] width 45 height 59
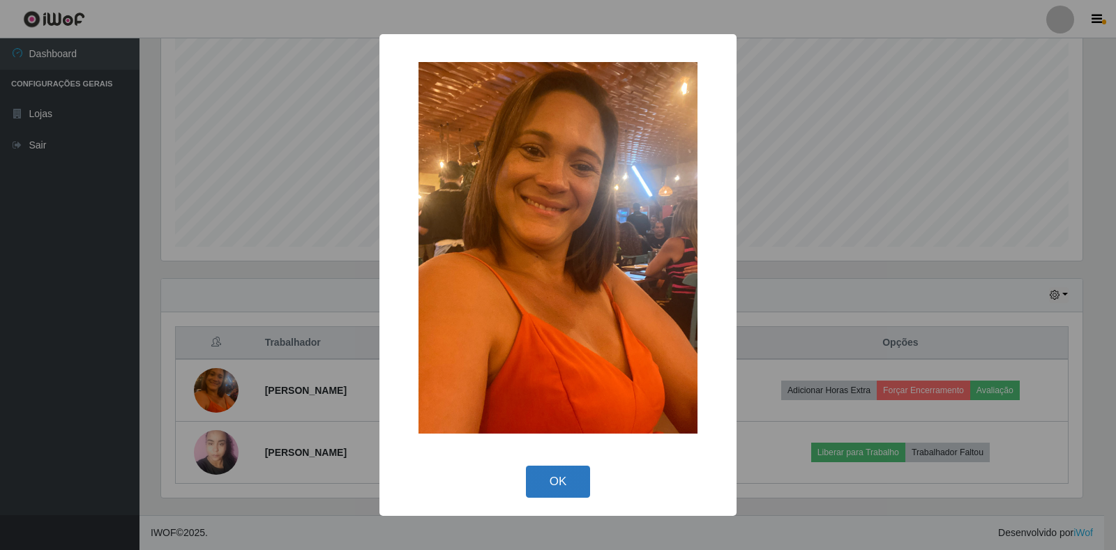
click at [564, 476] on button "OK" at bounding box center [558, 482] width 65 height 33
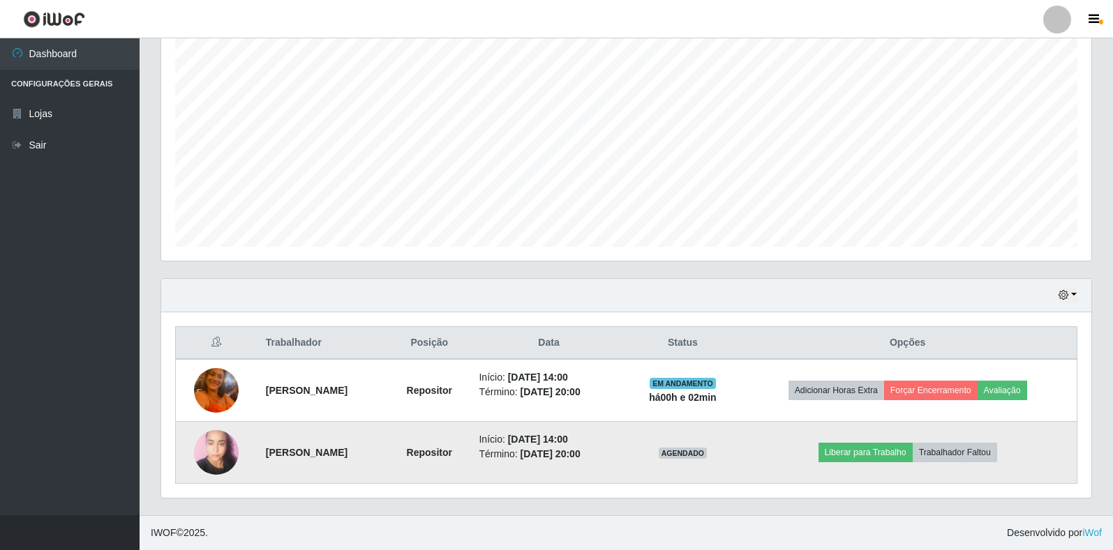
click at [206, 464] on img at bounding box center [216, 452] width 45 height 59
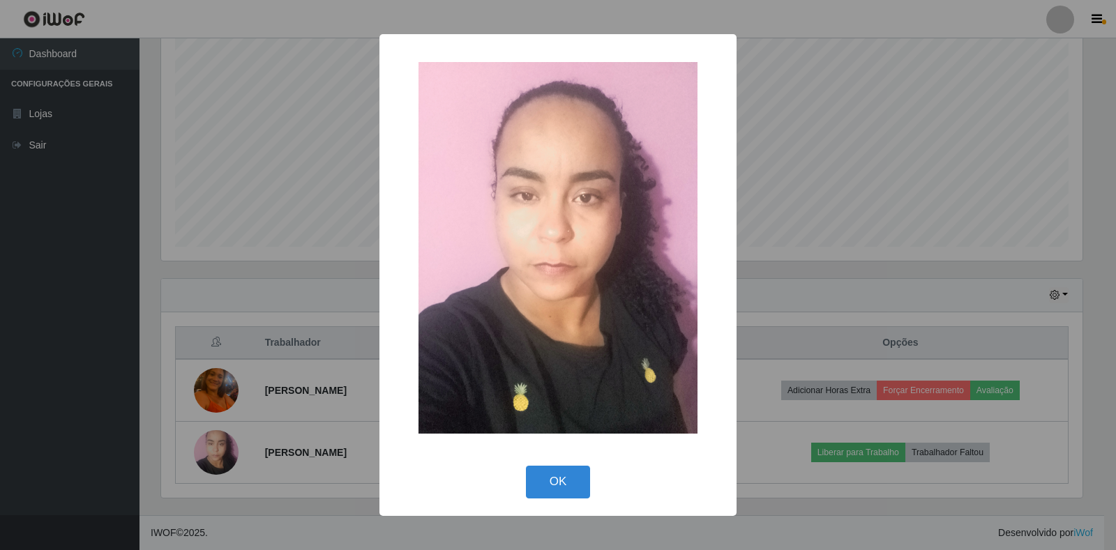
click at [243, 345] on div "× OK Cancel" at bounding box center [558, 275] width 1116 height 550
